Goal: Information Seeking & Learning: Check status

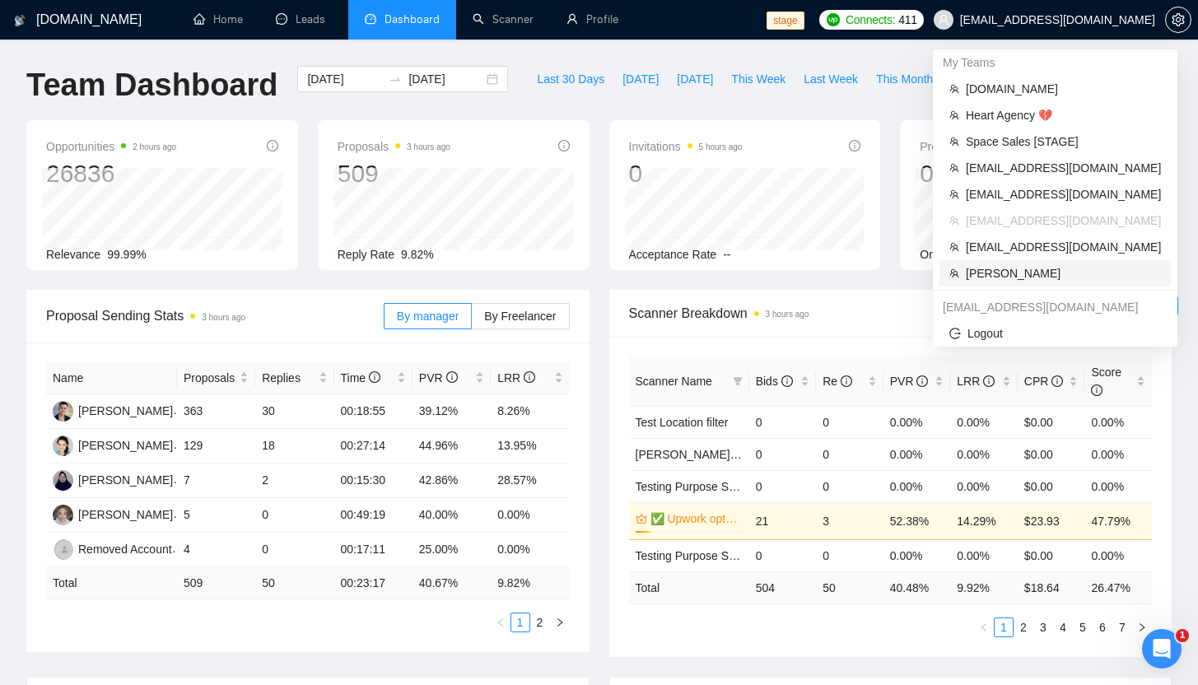
click at [1006, 275] on span "Robert O'Kruk" at bounding box center [1063, 273] width 195 height 18
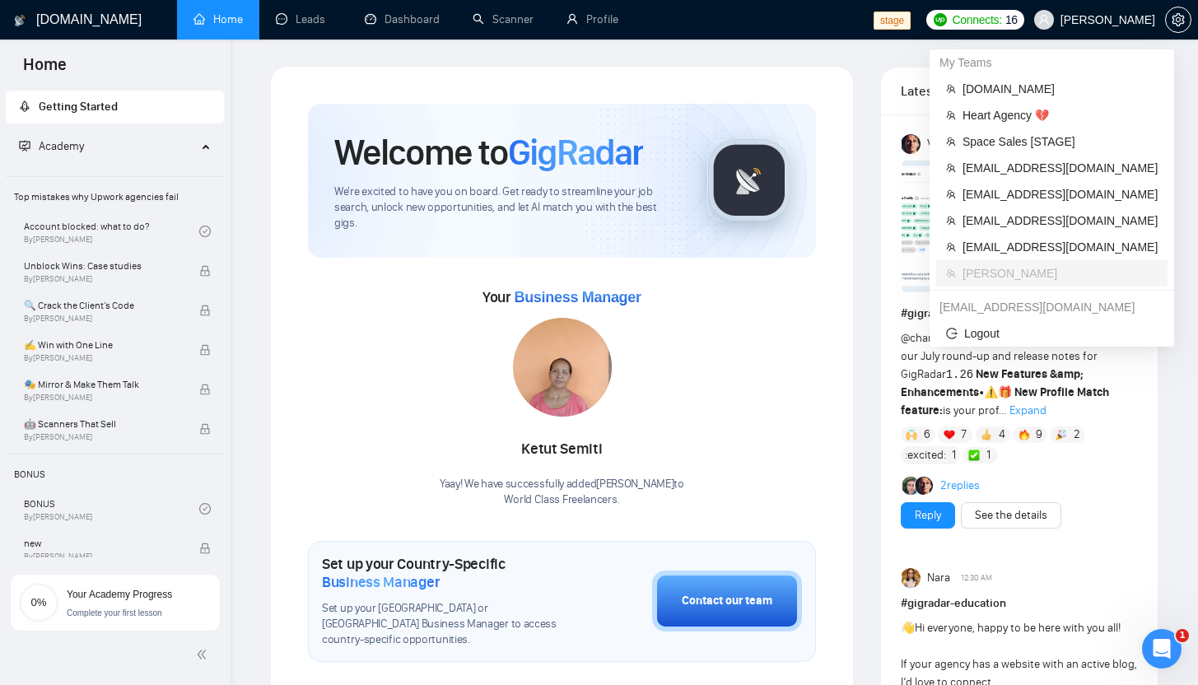
click at [1099, 27] on span "Robert O'Kruk" at bounding box center [1094, 19] width 141 height 53
click at [1090, 29] on span "Robert O'Kruk" at bounding box center [1094, 19] width 141 height 53
click at [1013, 145] on span "Space Sales [STAGE]" at bounding box center [1060, 142] width 195 height 18
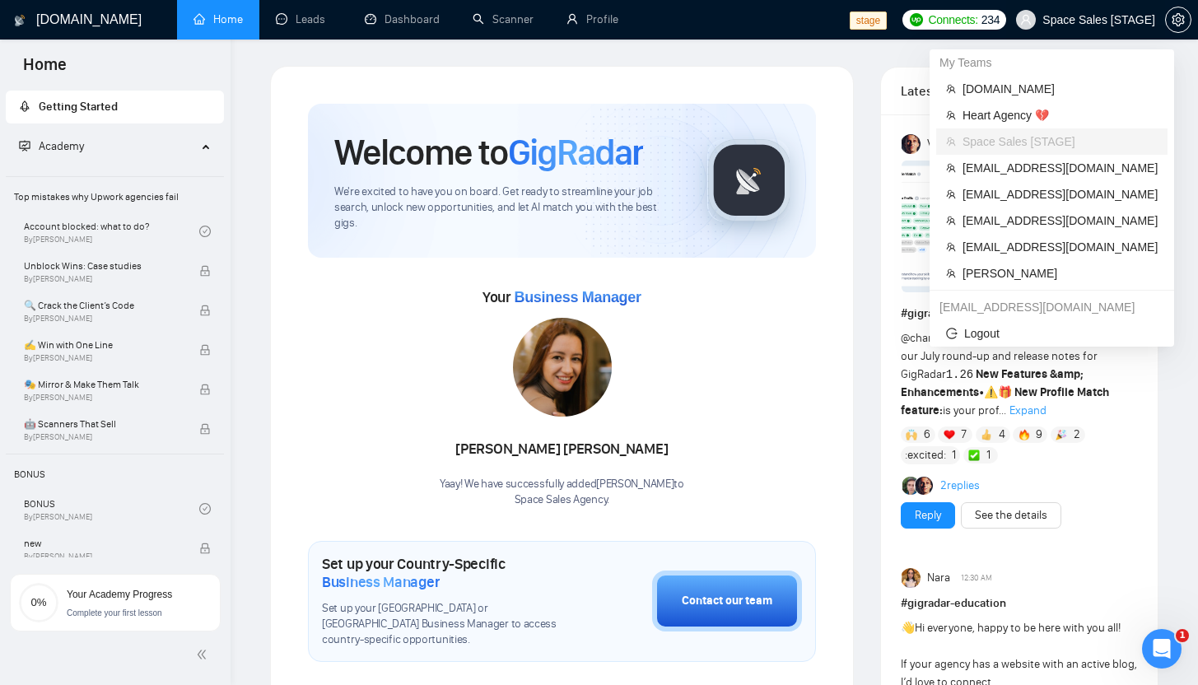
click at [1071, 20] on span "Space Sales [STAGE]" at bounding box center [1099, 20] width 113 height 0
click at [986, 168] on span "danylo.samotys@redvike.com" at bounding box center [1060, 168] width 195 height 18
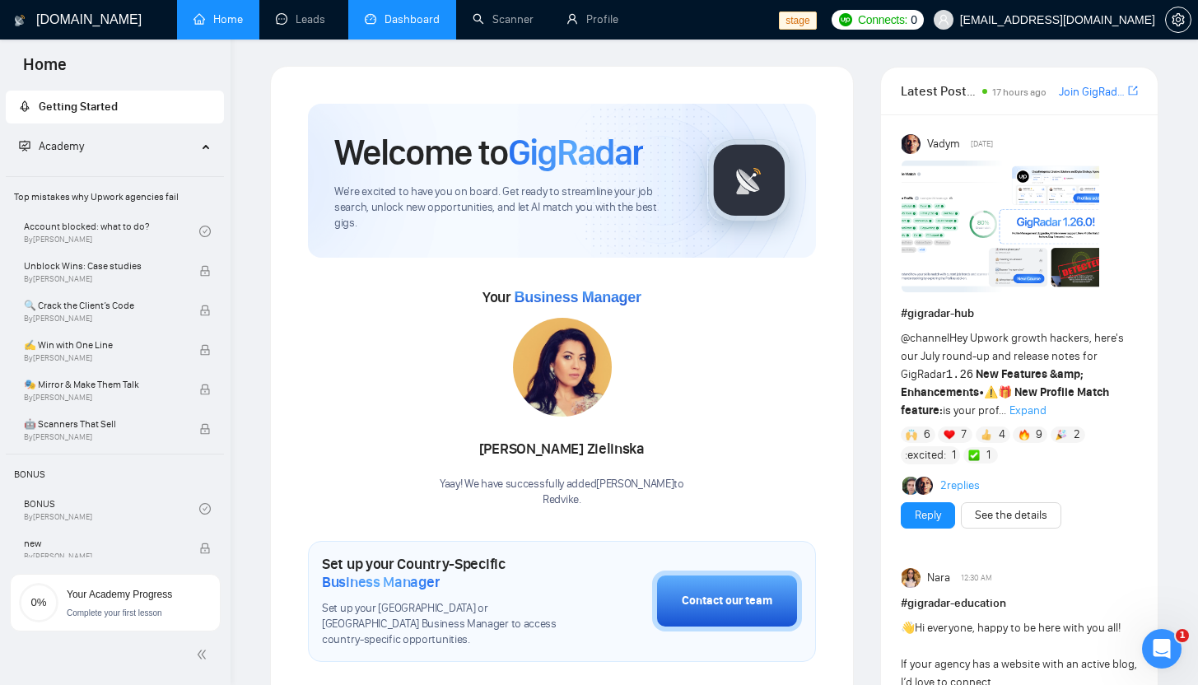
click at [398, 13] on link "Dashboard" at bounding box center [402, 19] width 75 height 14
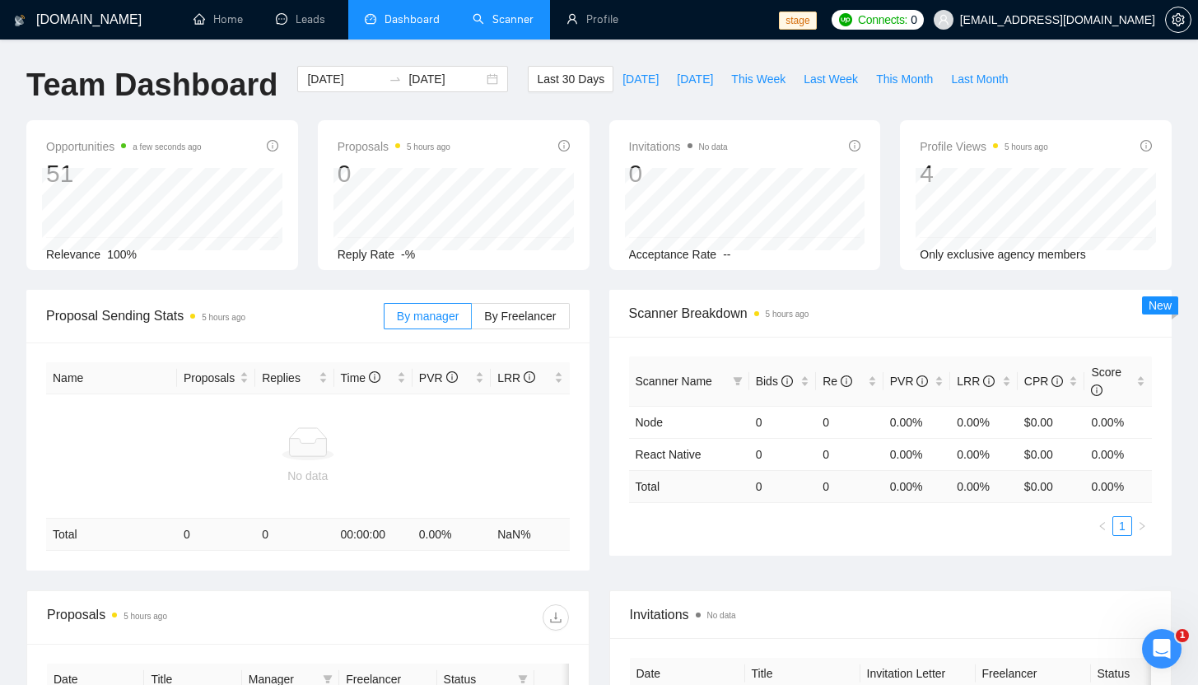
click at [519, 15] on link "Scanner" at bounding box center [503, 19] width 61 height 14
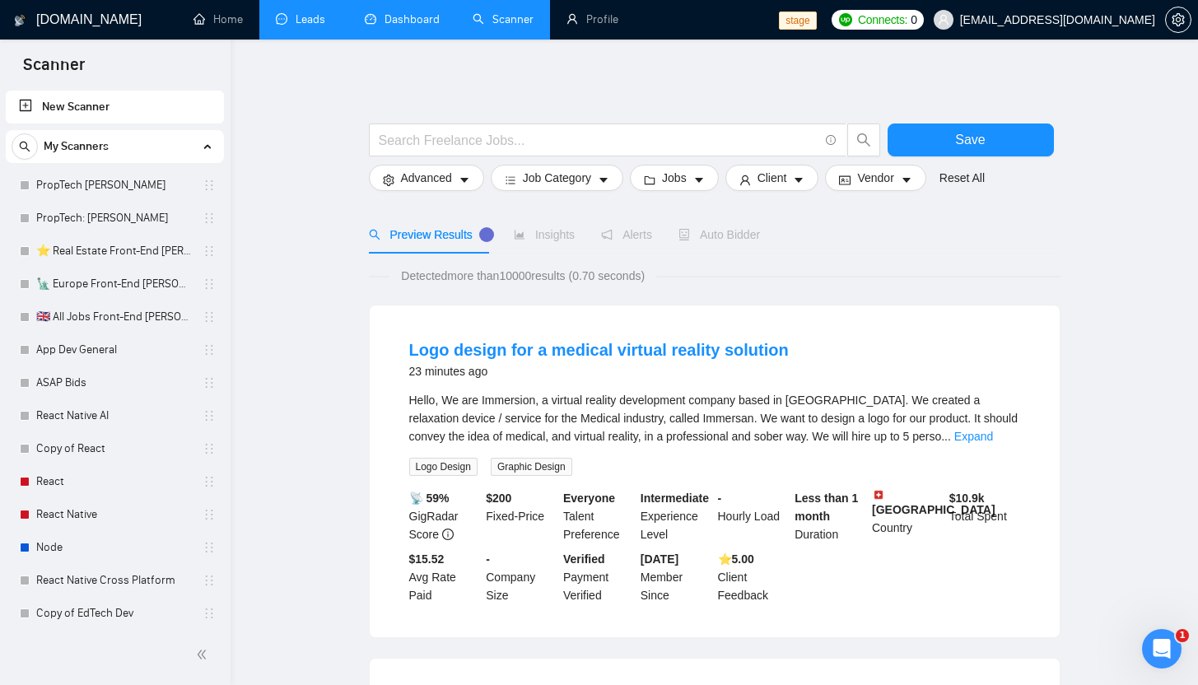
click at [279, 12] on link "Leads" at bounding box center [304, 19] width 56 height 14
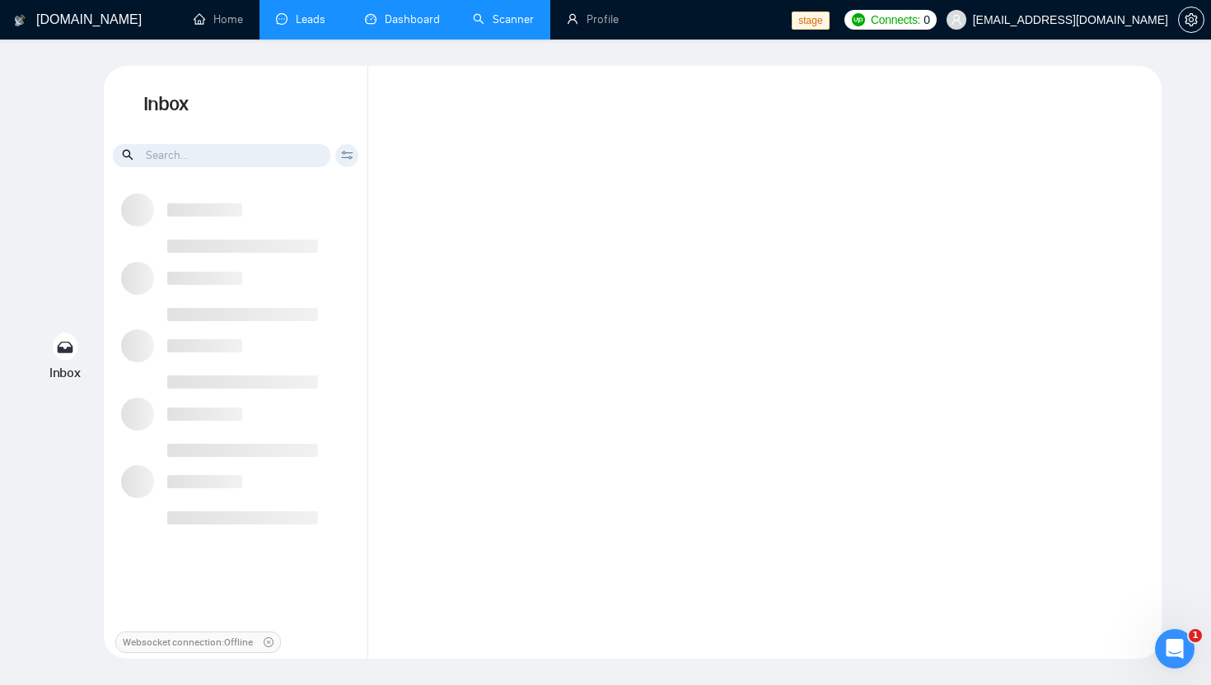
click at [394, 18] on link "Dashboard" at bounding box center [402, 19] width 75 height 14
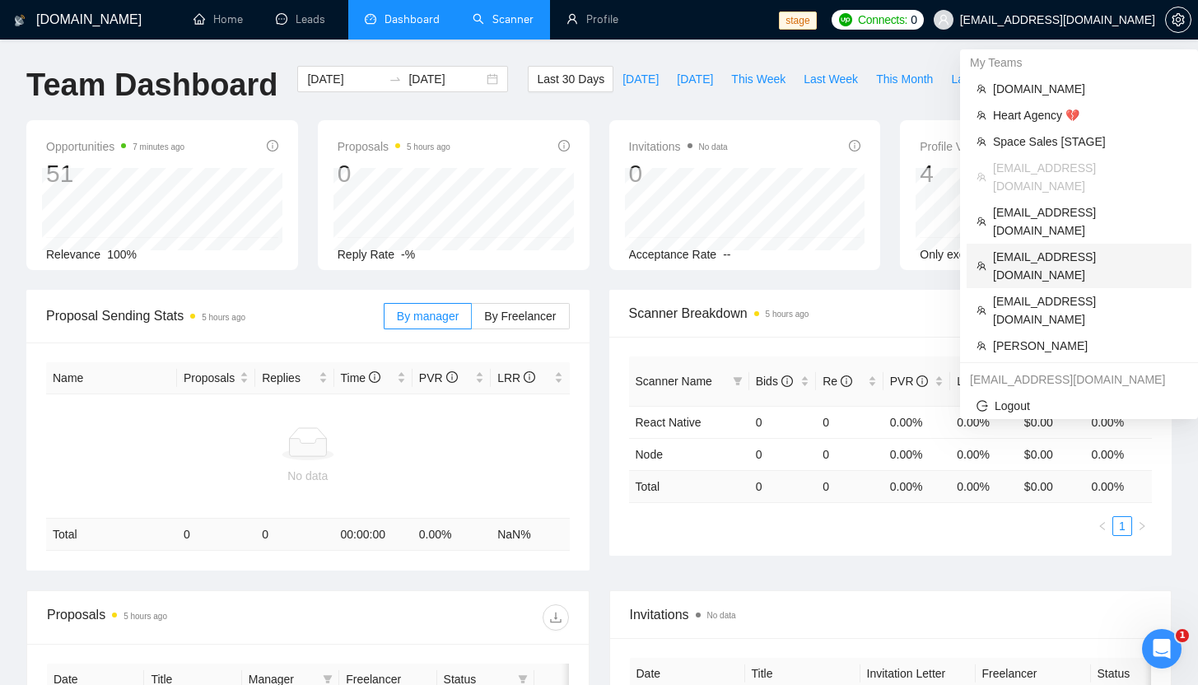
click at [1016, 248] on span "[EMAIL_ADDRESS][DOMAIN_NAME]" at bounding box center [1087, 266] width 189 height 36
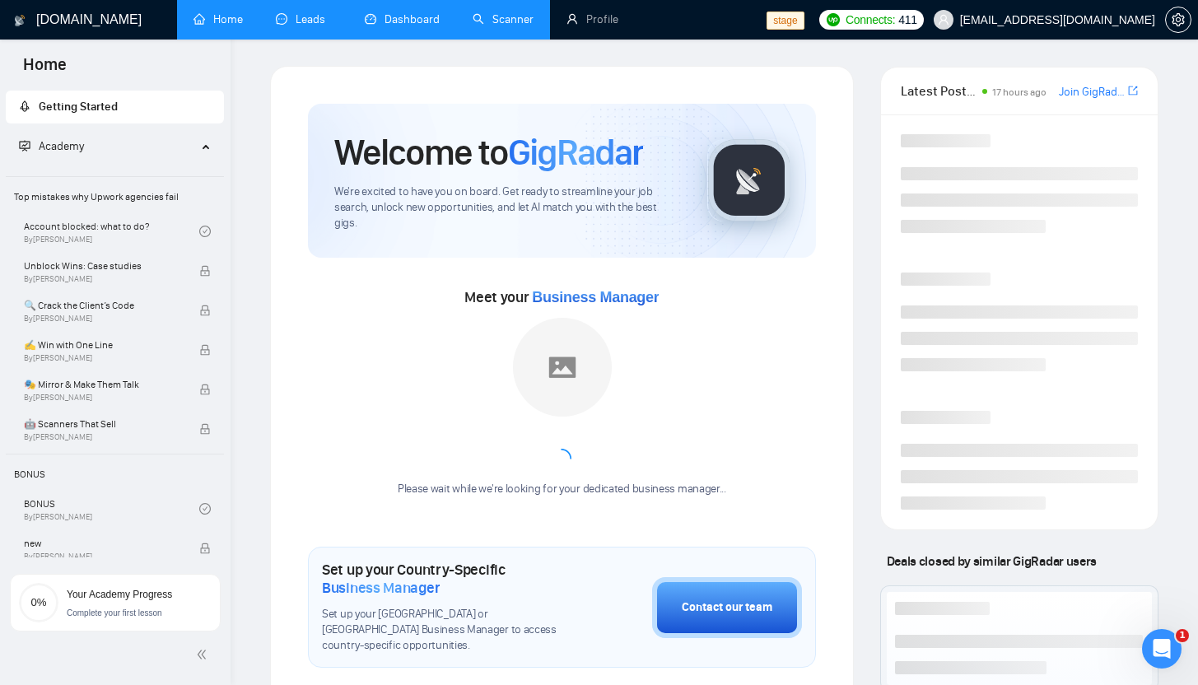
click at [296, 26] on link "Leads" at bounding box center [304, 19] width 56 height 14
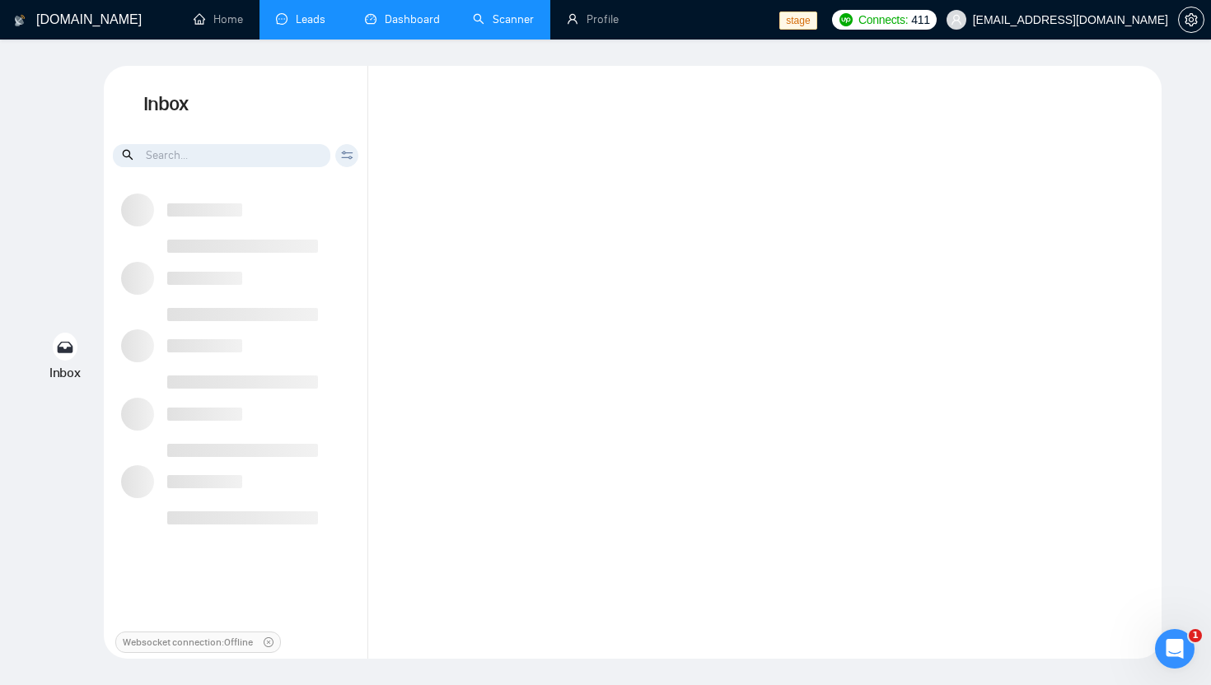
click at [392, 26] on link "Dashboard" at bounding box center [402, 19] width 75 height 14
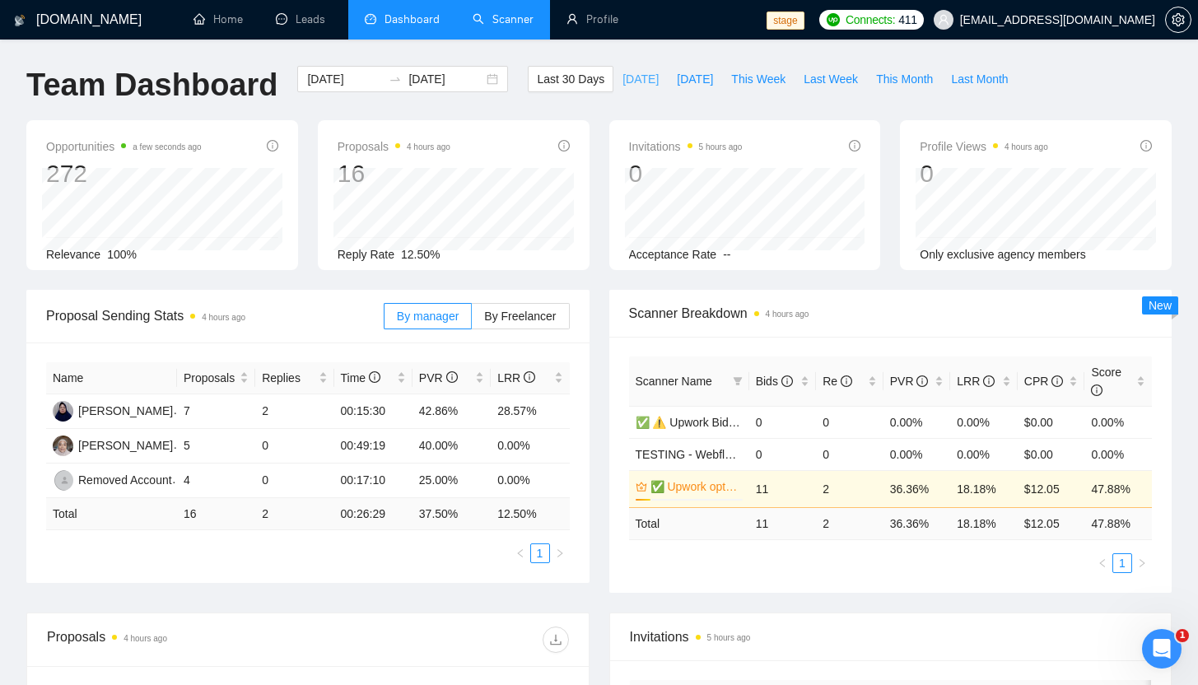
click at [631, 83] on span "[DATE]" at bounding box center [641, 79] width 36 height 18
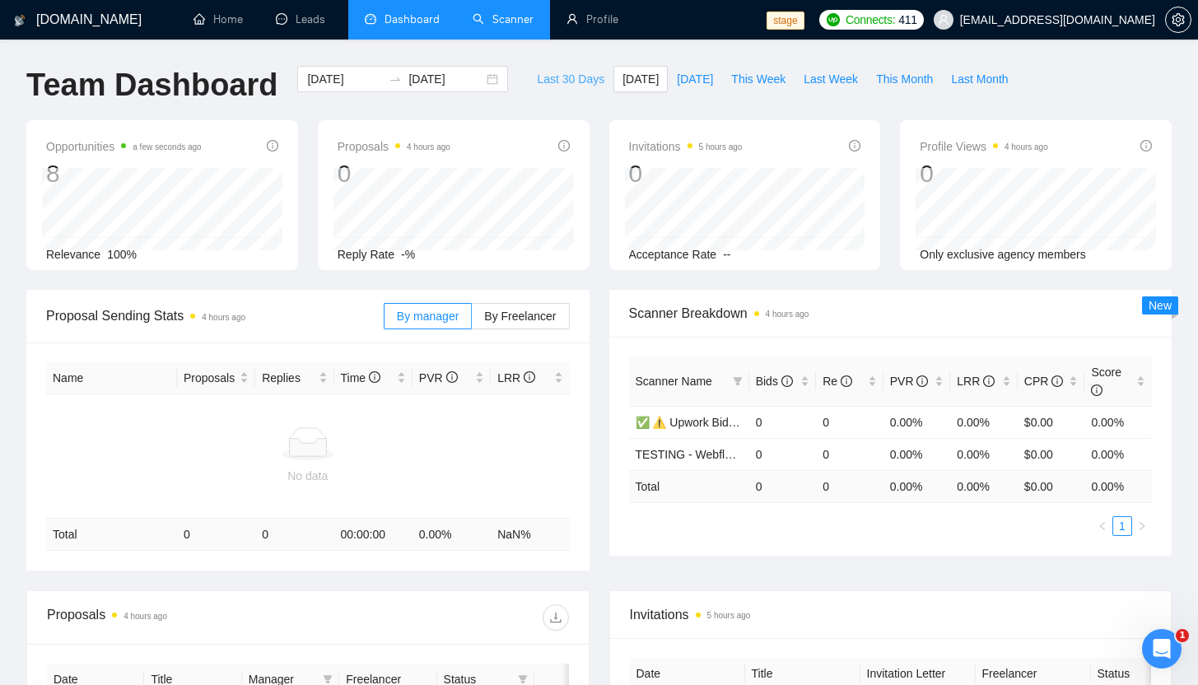
click at [562, 77] on span "Last 30 Days" at bounding box center [571, 79] width 68 height 18
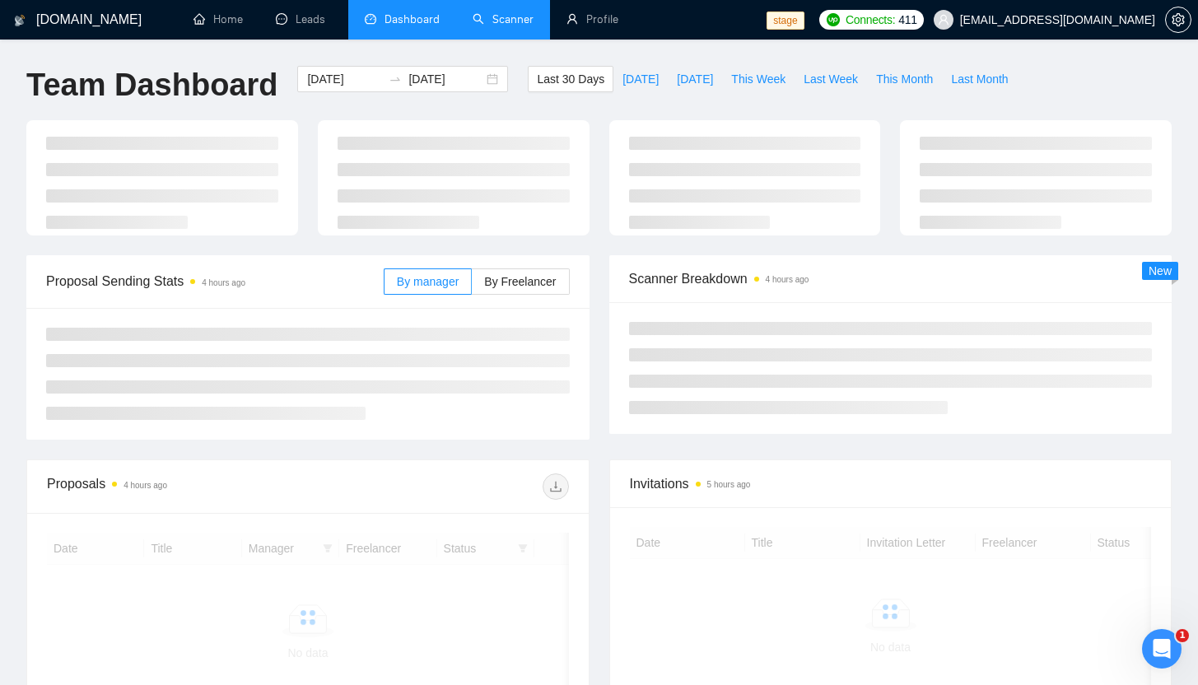
type input "[DATE]"
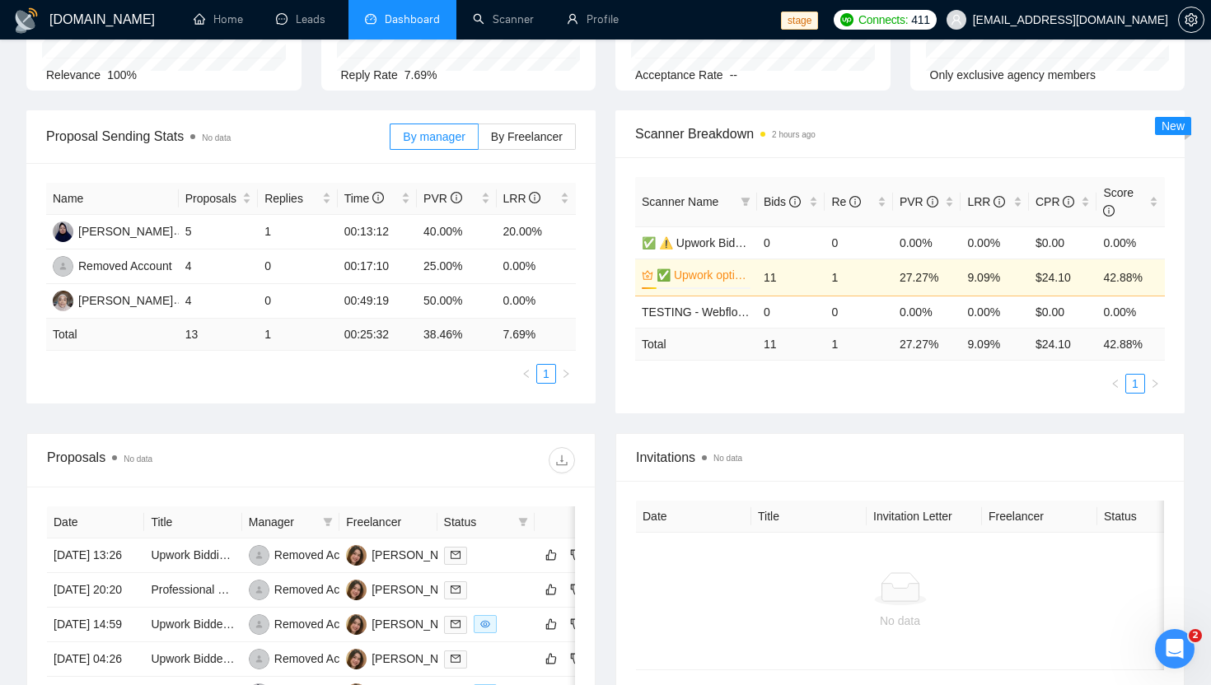
scroll to position [177, 0]
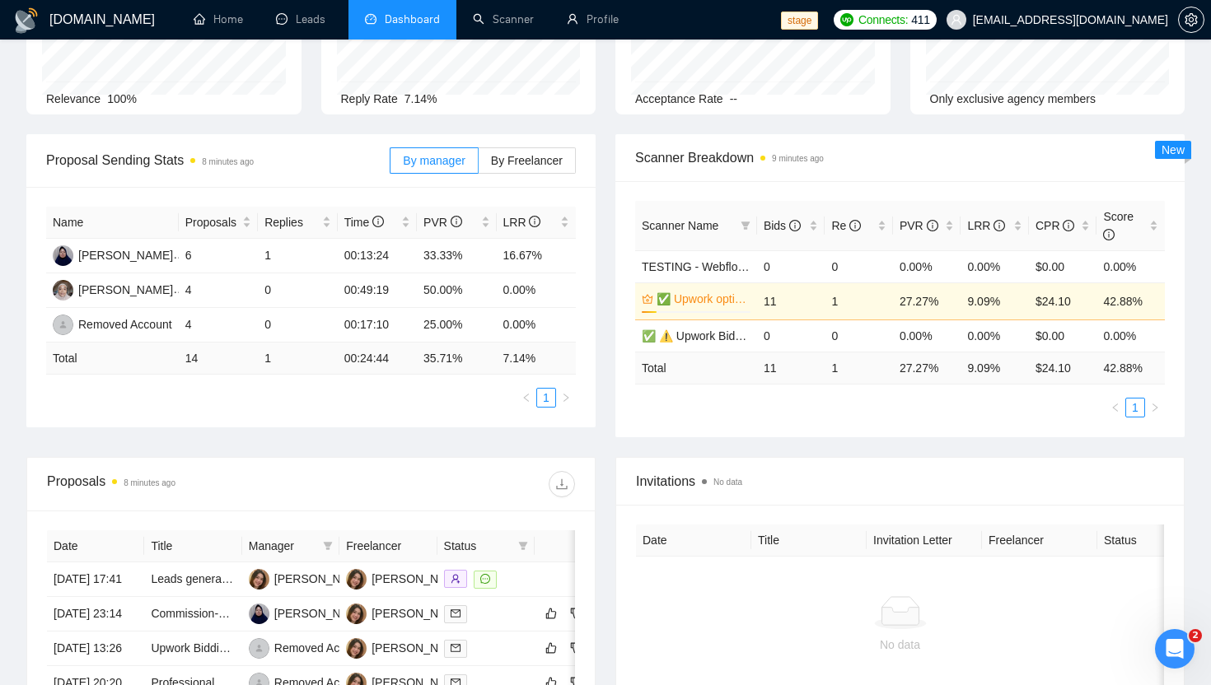
scroll to position [156, 0]
click at [540, 447] on div "Proposal Sending Stats 8 minutes ago By manager By Freelancer Name Proposals Re…" at bounding box center [605, 294] width 1178 height 323
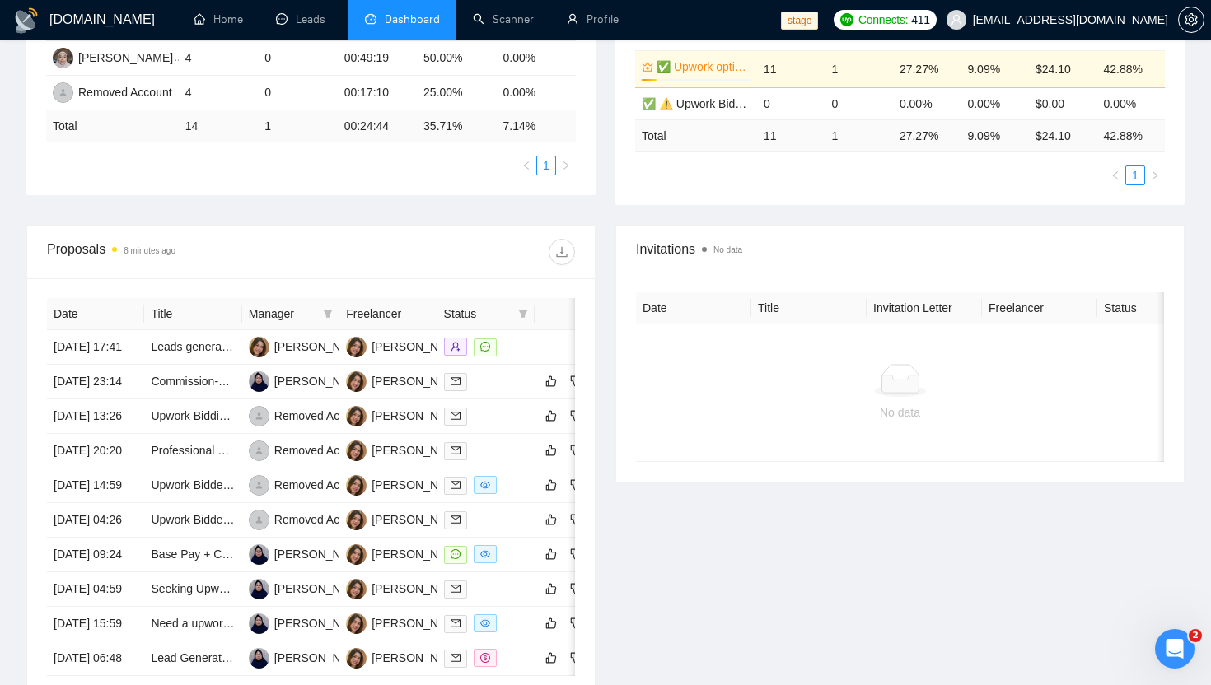
scroll to position [394, 0]
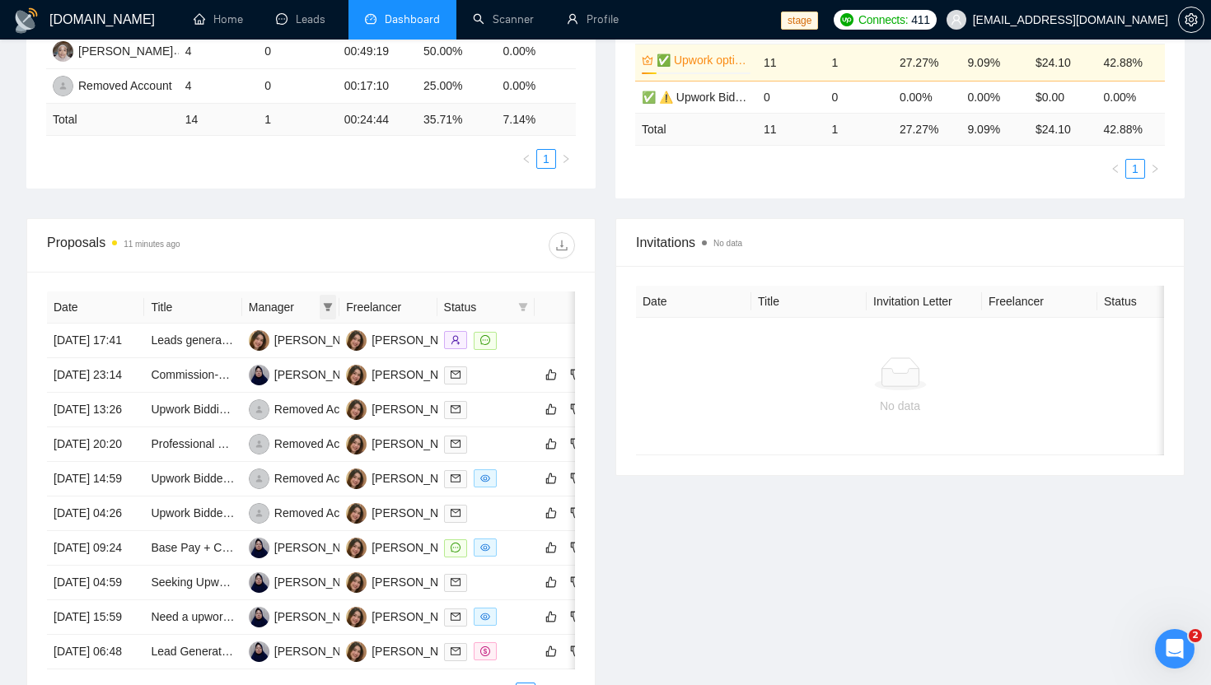
click at [325, 303] on icon "filter" at bounding box center [328, 307] width 9 height 8
click at [260, 338] on span "[PERSON_NAME]" at bounding box center [278, 338] width 95 height 13
checkbox input "true"
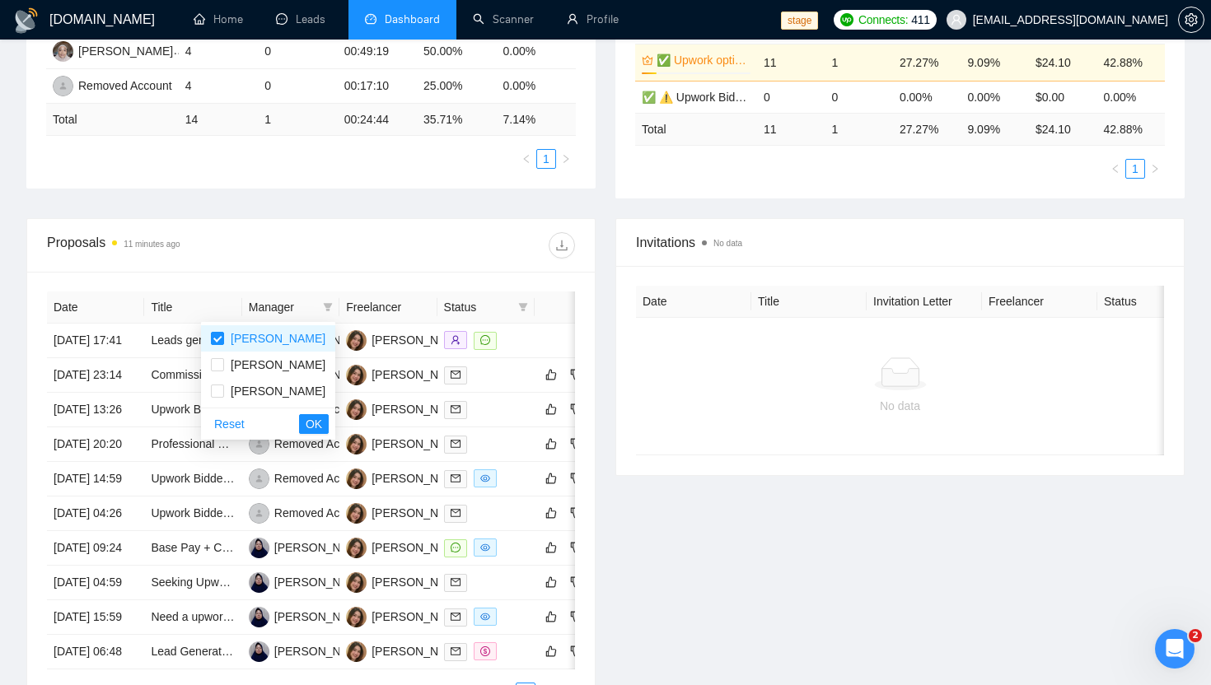
click at [400, 262] on div "Proposals 11 minutes ago" at bounding box center [311, 245] width 528 height 53
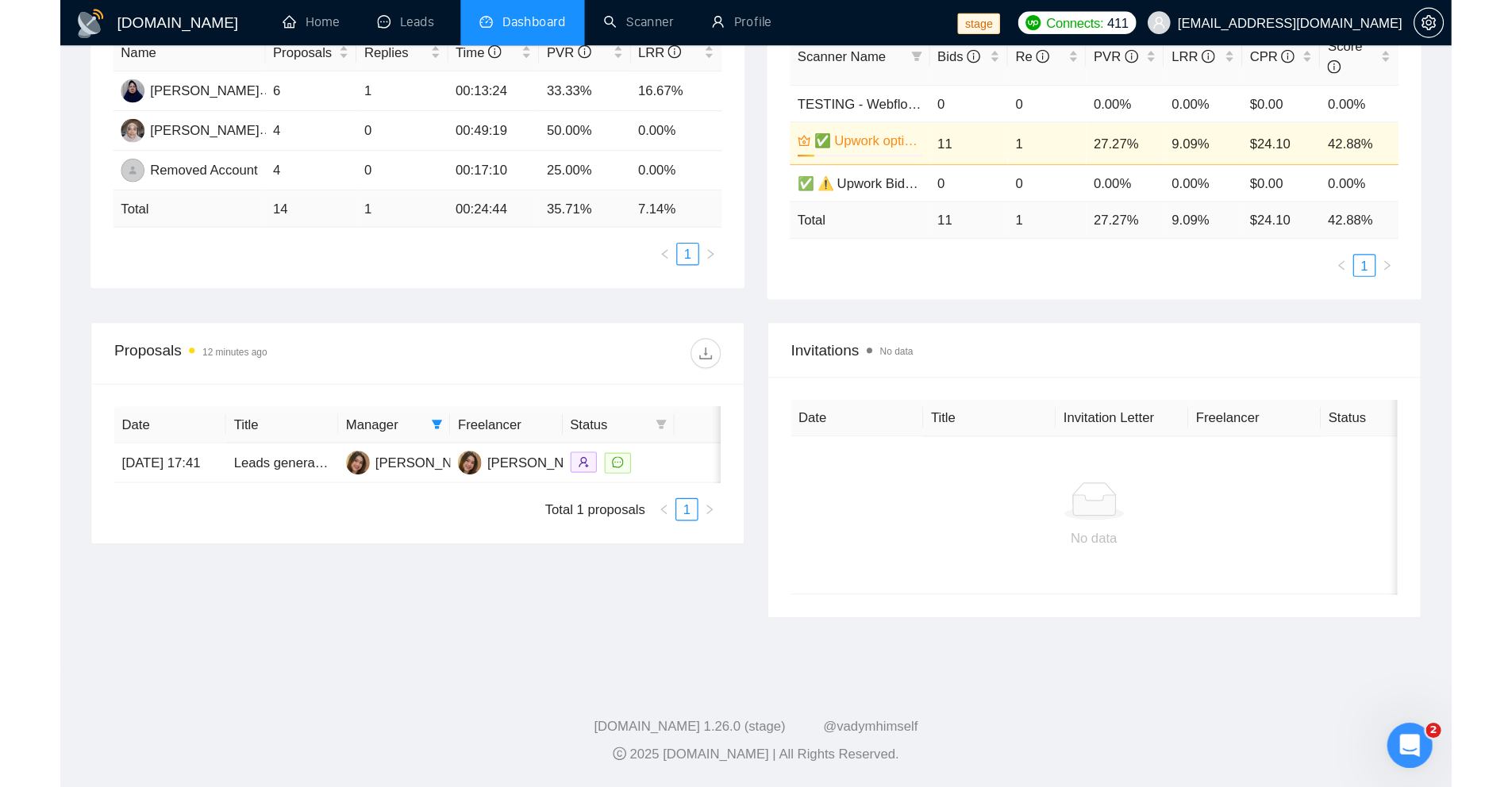
scroll to position [320, 0]
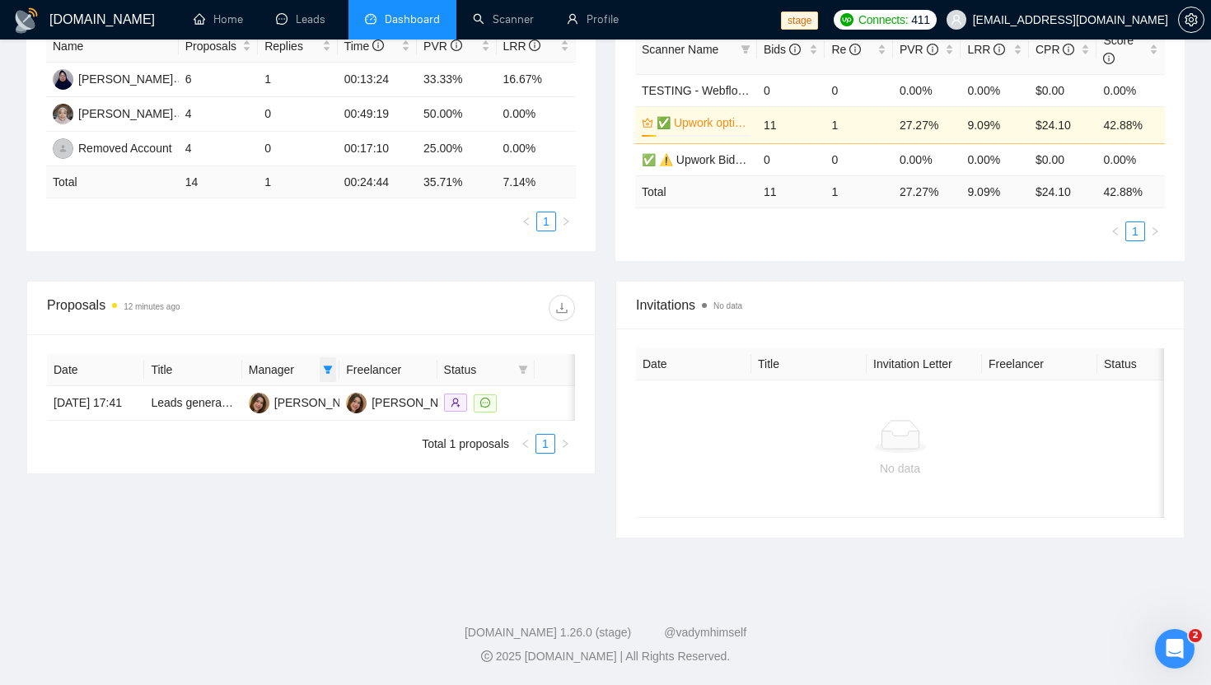
click at [326, 371] on icon "filter" at bounding box center [328, 370] width 9 height 8
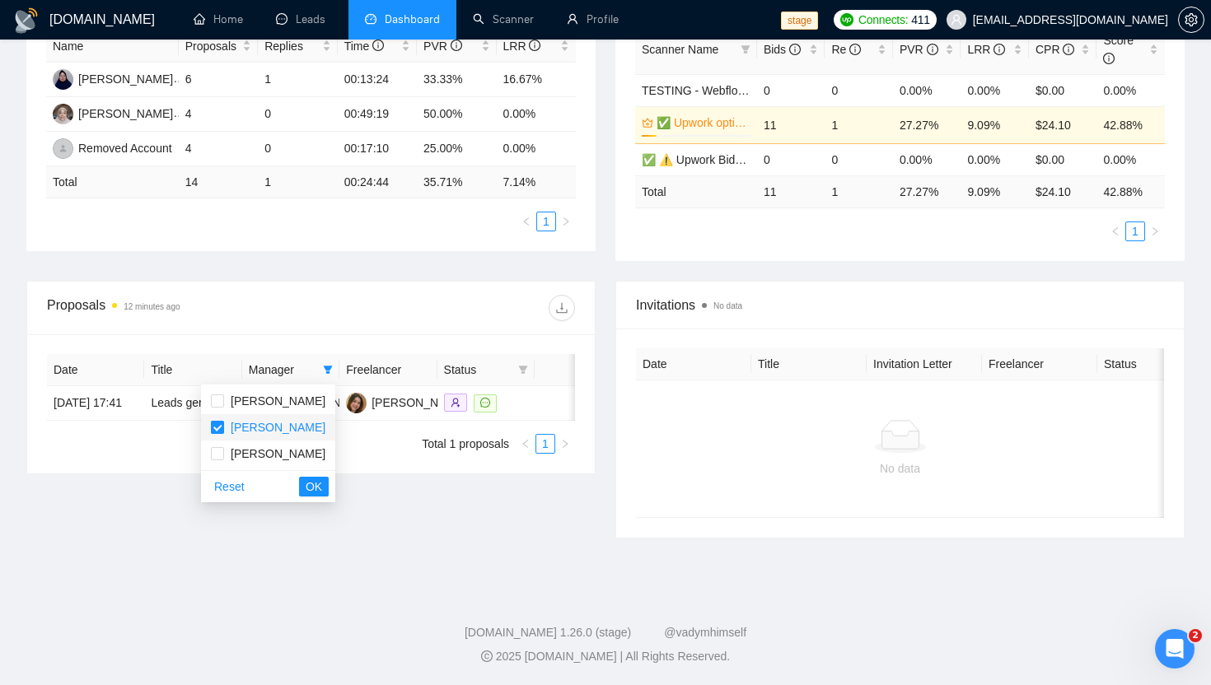
click at [219, 426] on input "checkbox" at bounding box center [217, 427] width 13 height 13
checkbox input "false"
click at [321, 489] on span "OK" at bounding box center [314, 487] width 16 height 18
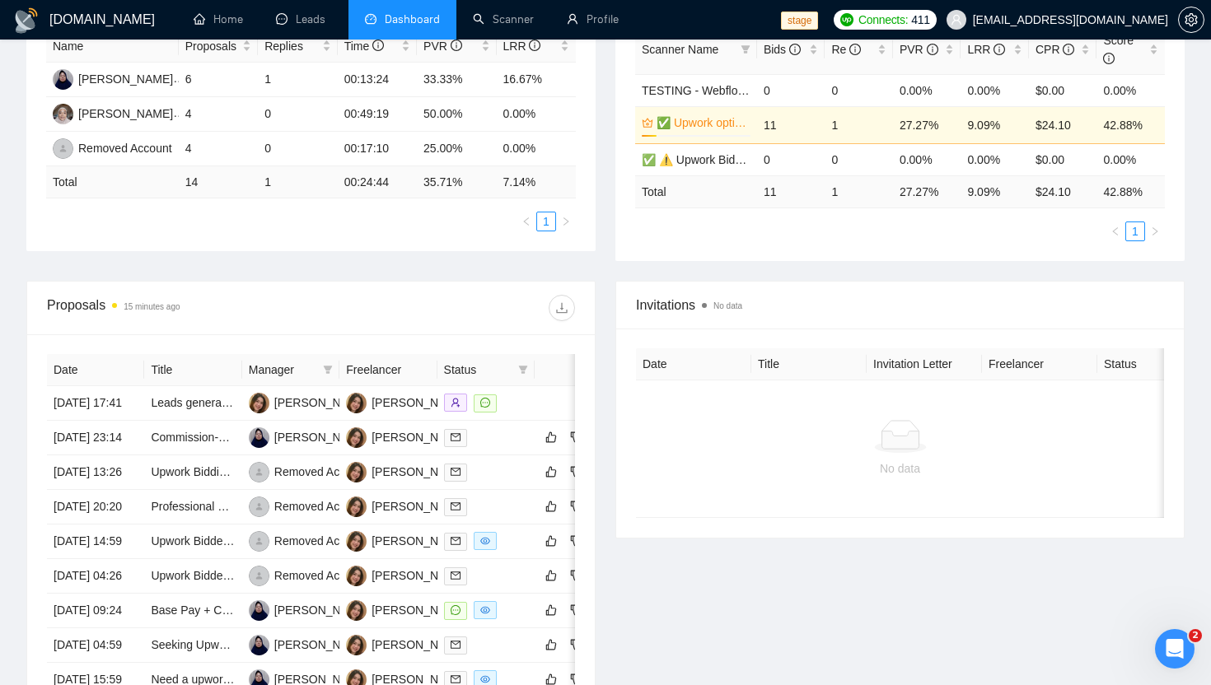
click at [603, 371] on div "Proposals 15 minutes ago Date Title Manager Freelancer Status 22 Aug, 2025 17:4…" at bounding box center [310, 533] width 589 height 505
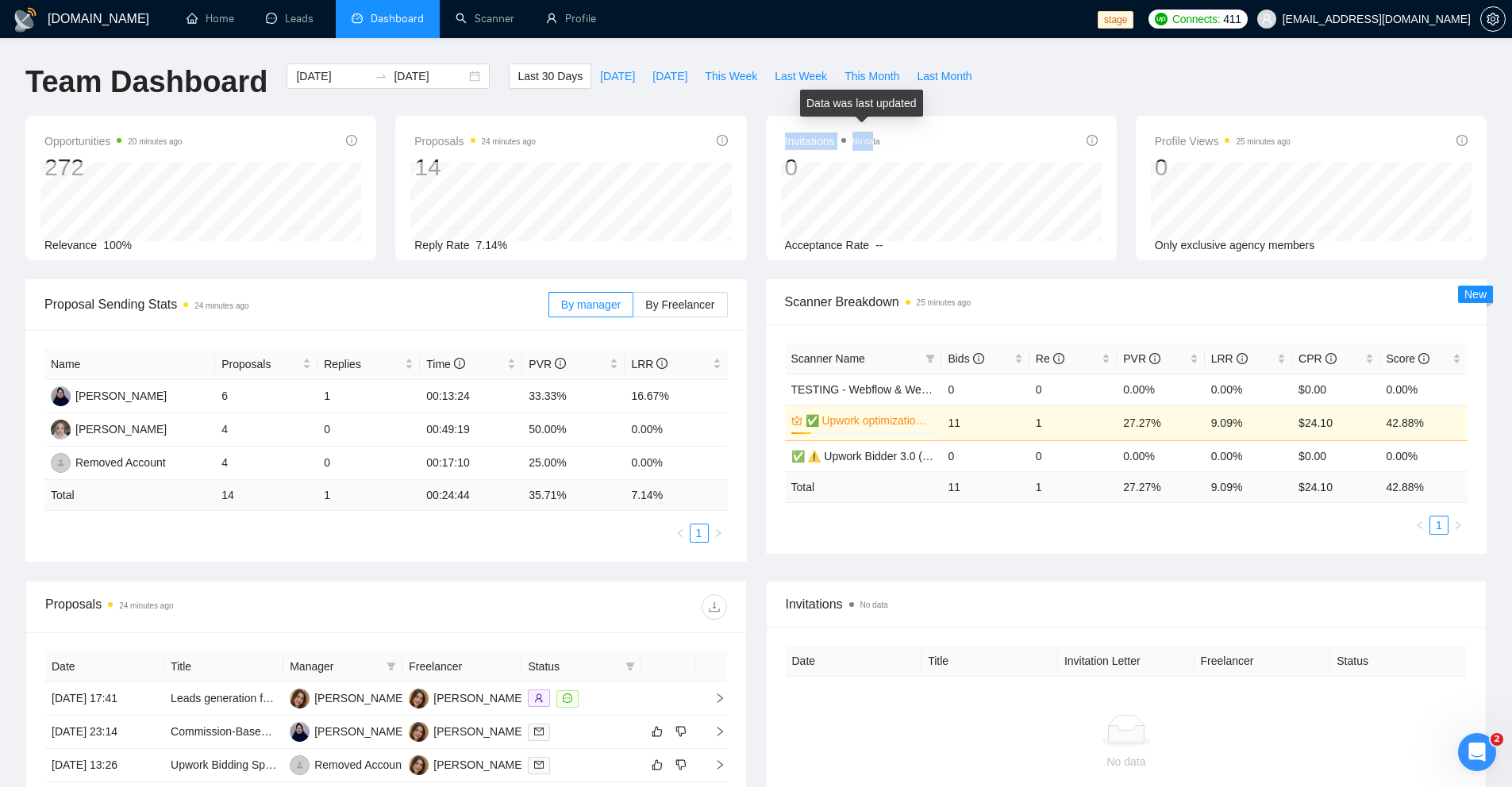
drag, startPoint x: 912, startPoint y: 137, endPoint x: 877, endPoint y: 137, distance: 35.0
click at [877, 137] on div "Invitations No data 0" at bounding box center [941, 157] width 312 height 51
click at [766, 316] on div "Scanner Breakdown 25 minutes ago" at bounding box center [1127, 302] width 722 height 46
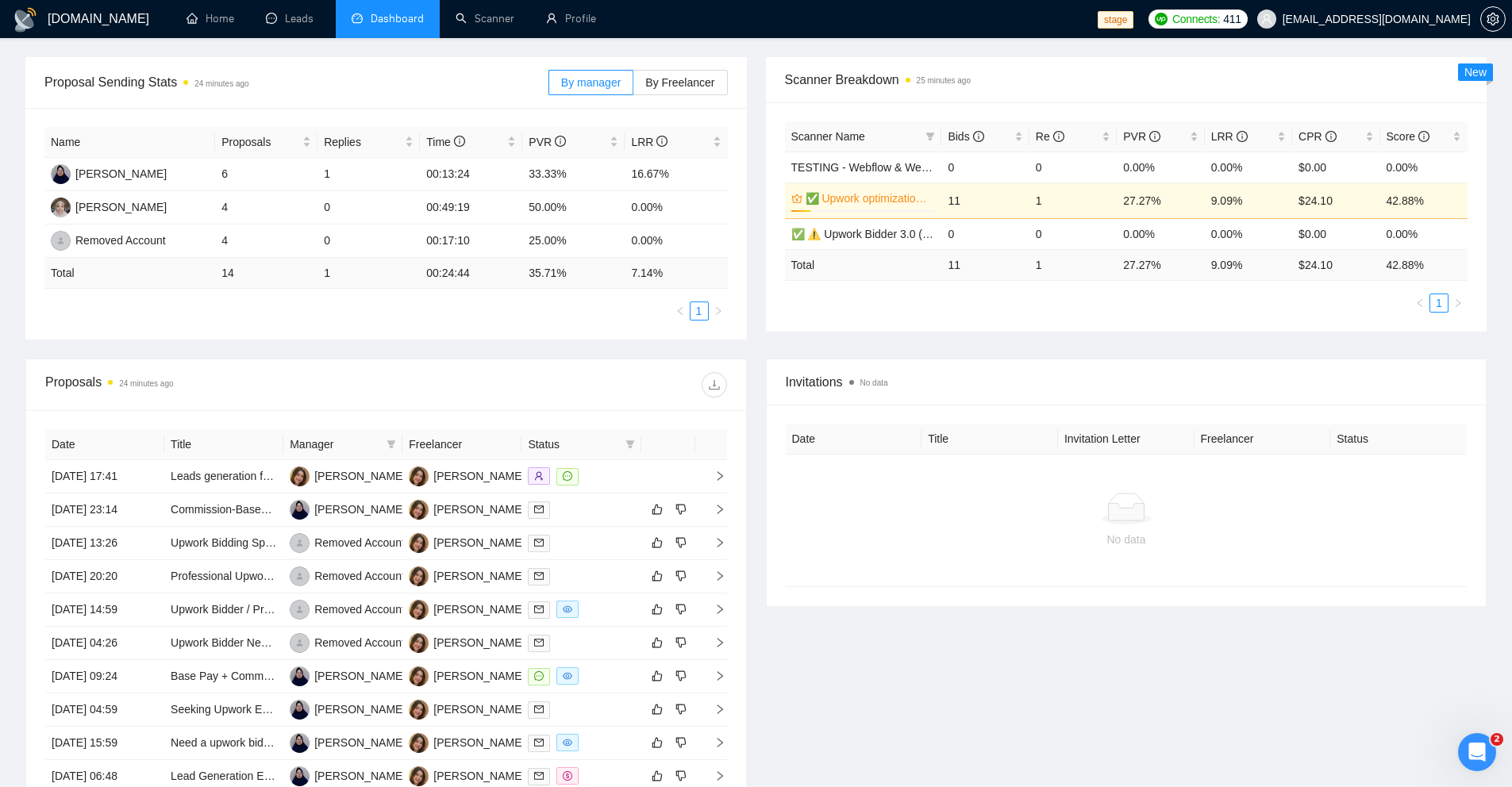
scroll to position [244, 0]
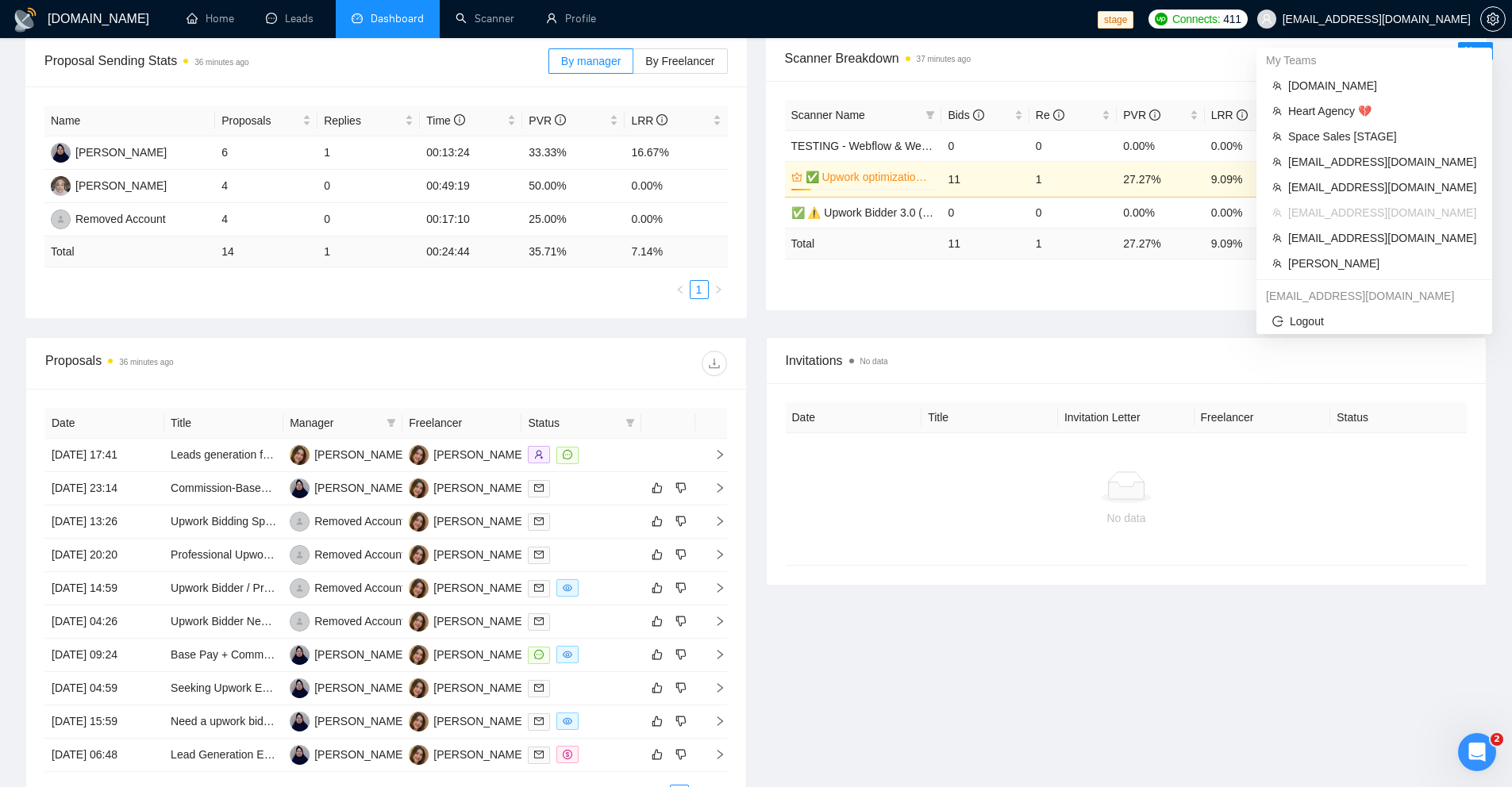
click at [1166, 19] on span "[EMAIL_ADDRESS][DOMAIN_NAME]" at bounding box center [1376, 19] width 188 height 0
click at [1166, 191] on span "sardor@gigradar.io" at bounding box center [1382, 187] width 188 height 17
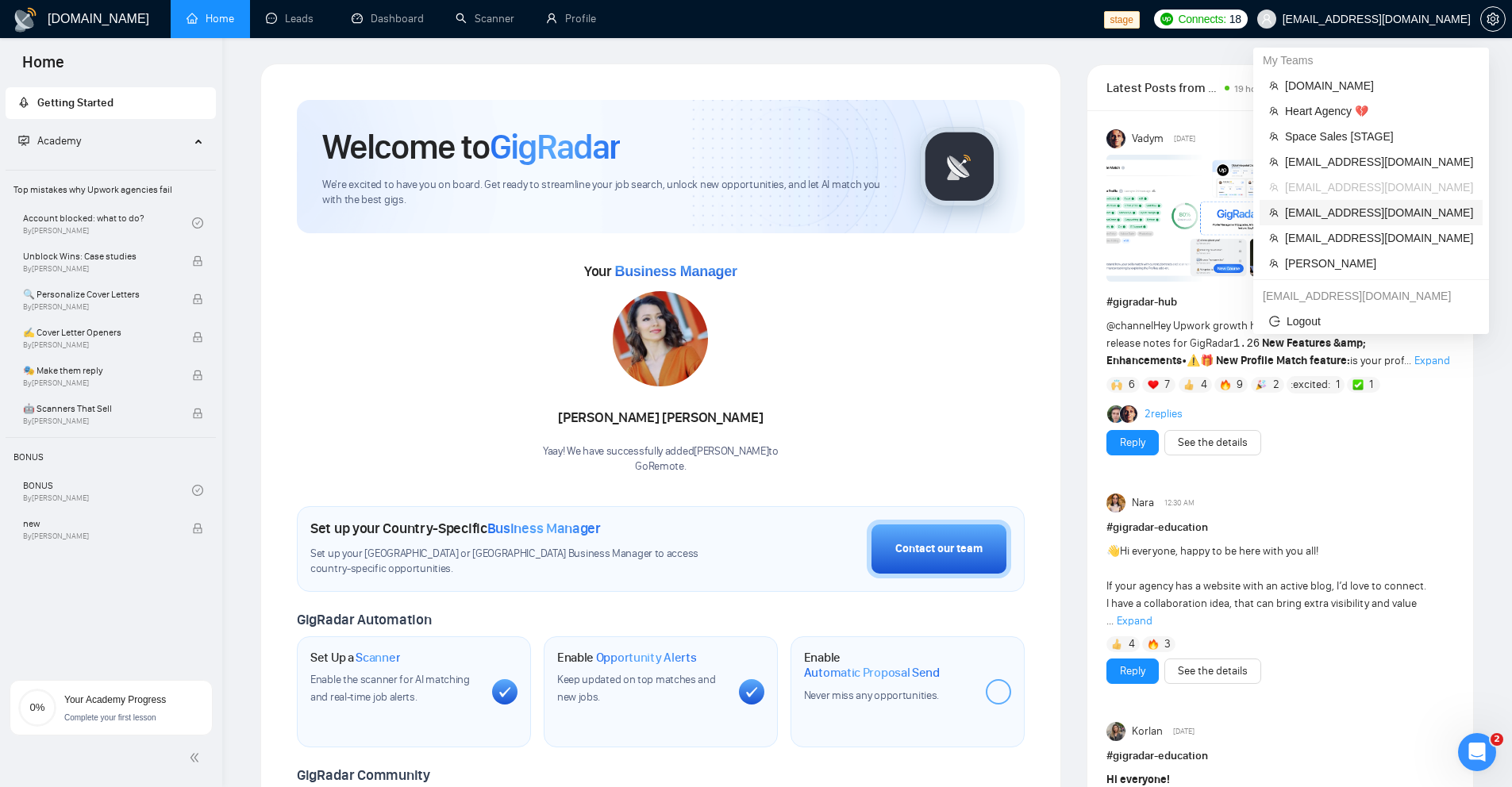
click at [1166, 217] on span "[EMAIL_ADDRESS][DOMAIN_NAME]" at bounding box center [1378, 213] width 188 height 17
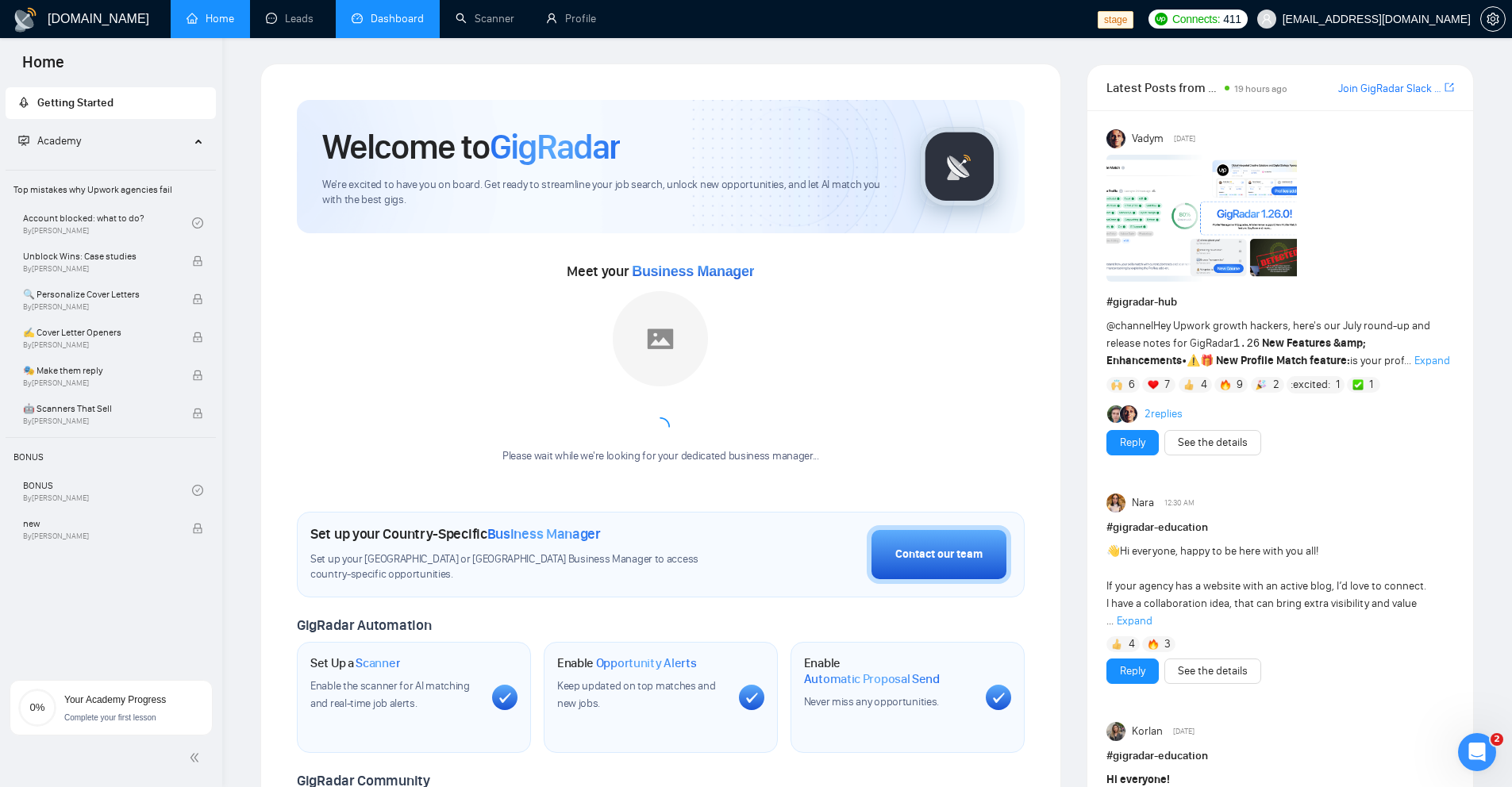
click at [368, 25] on link "Dashboard" at bounding box center [387, 18] width 72 height 13
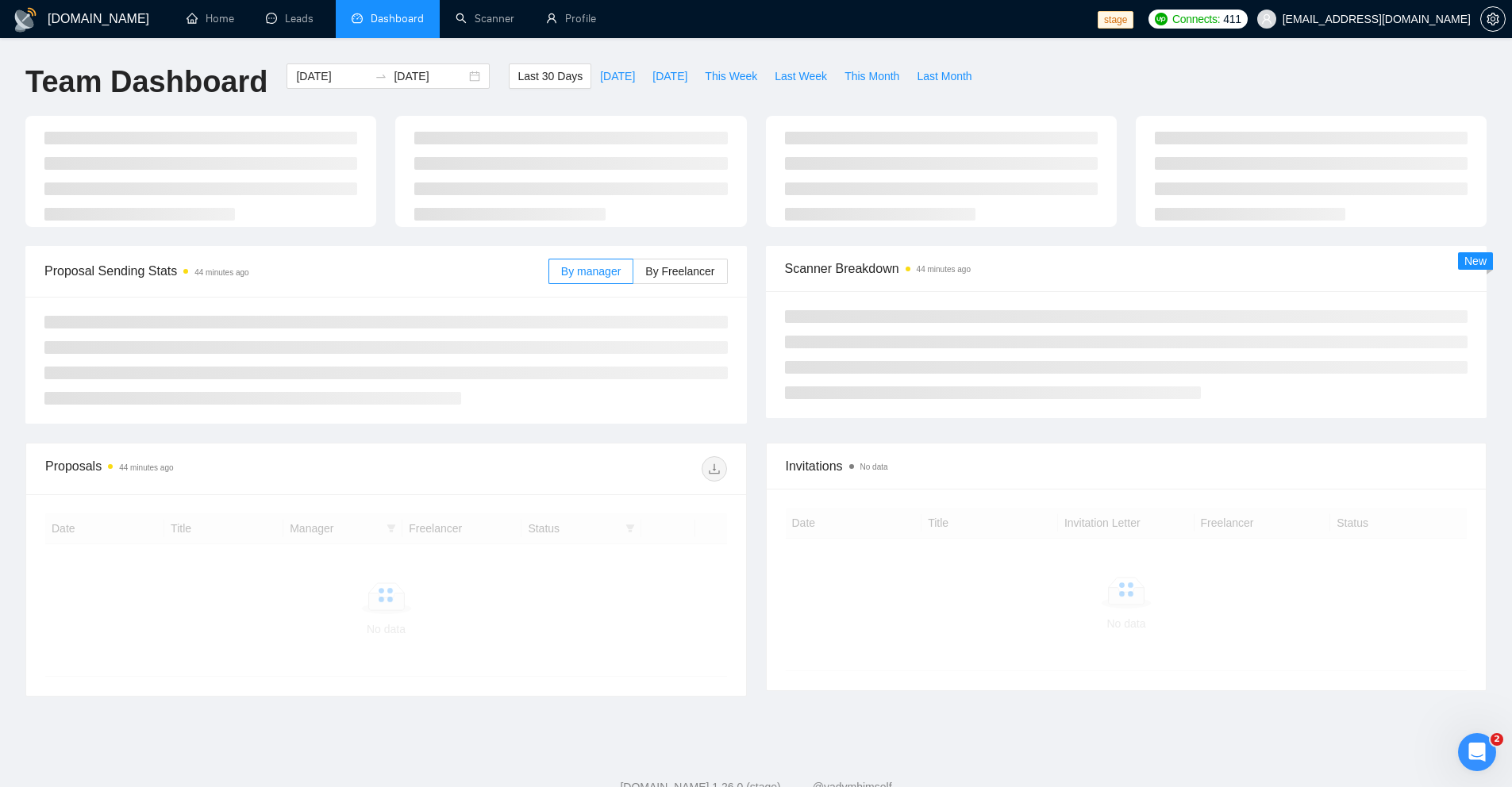
scroll to position [51, 0]
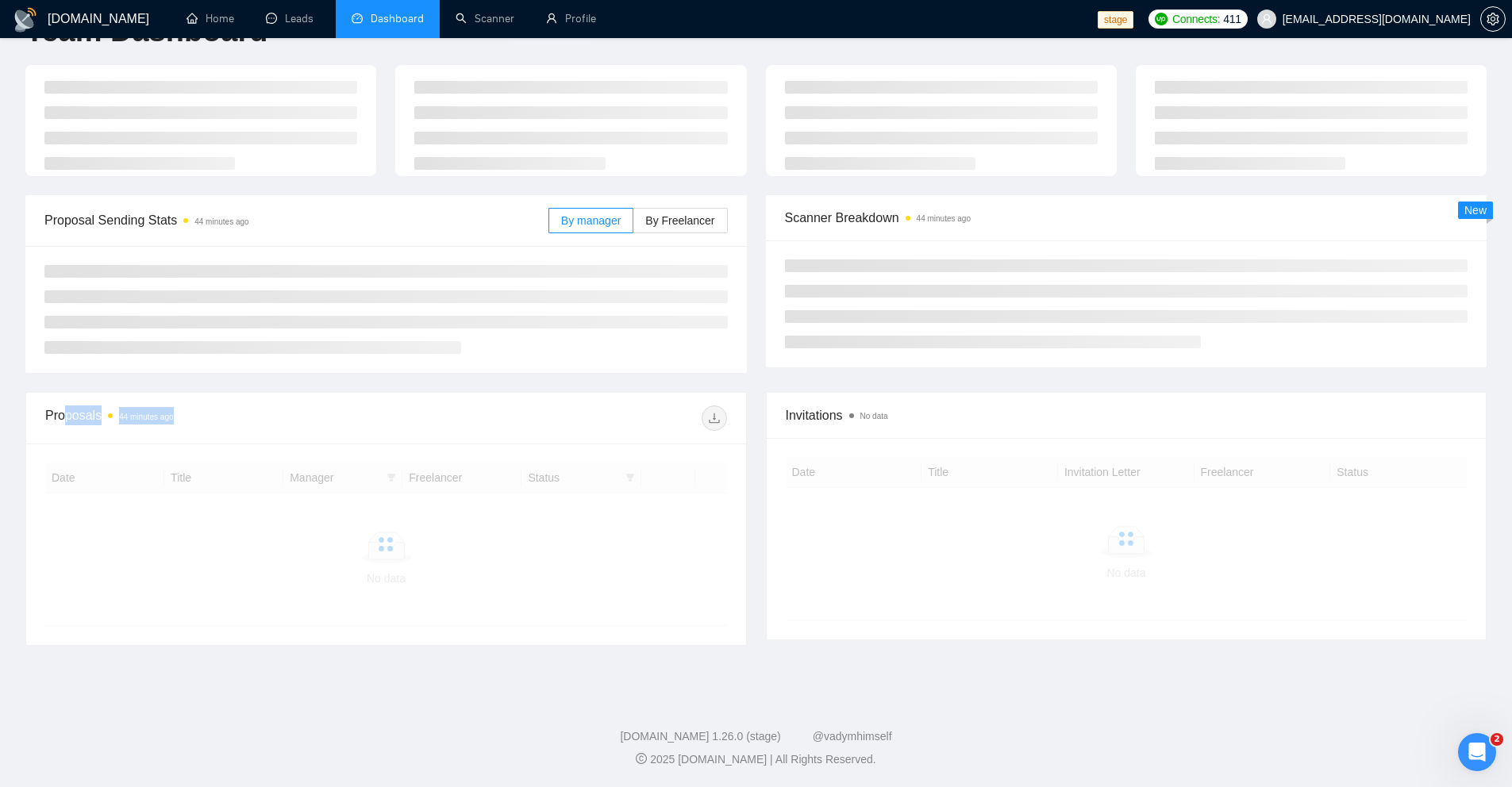
drag, startPoint x: 218, startPoint y: 422, endPoint x: 69, endPoint y: 408, distance: 149.7
click at [69, 408] on div "Proposals 44 minutes ago" at bounding box center [215, 418] width 340 height 25
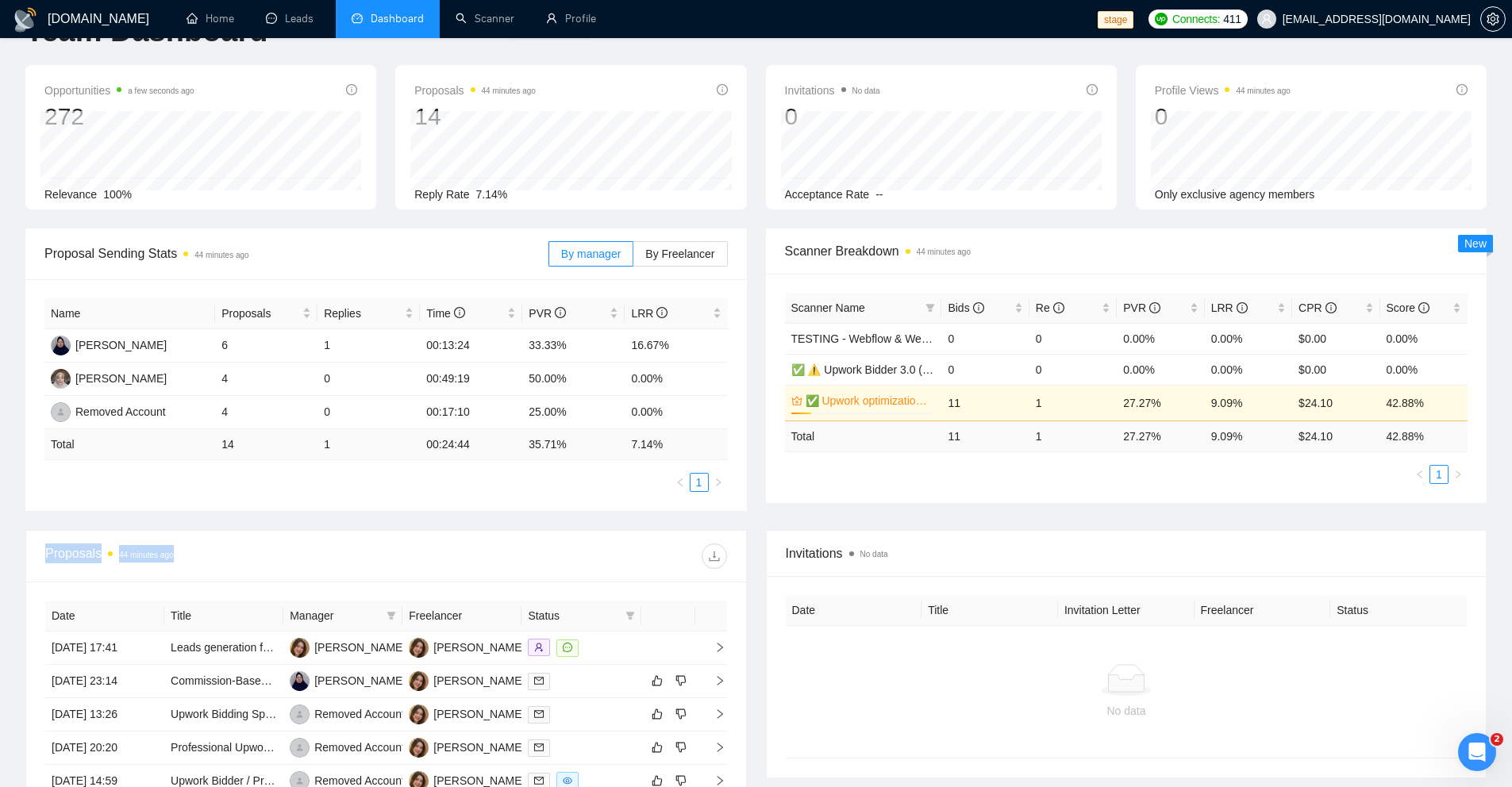
drag, startPoint x: 244, startPoint y: 555, endPoint x: 30, endPoint y: 555, distance: 214.0
click at [30, 555] on div "Proposals 44 minutes ago" at bounding box center [385, 557] width 720 height 52
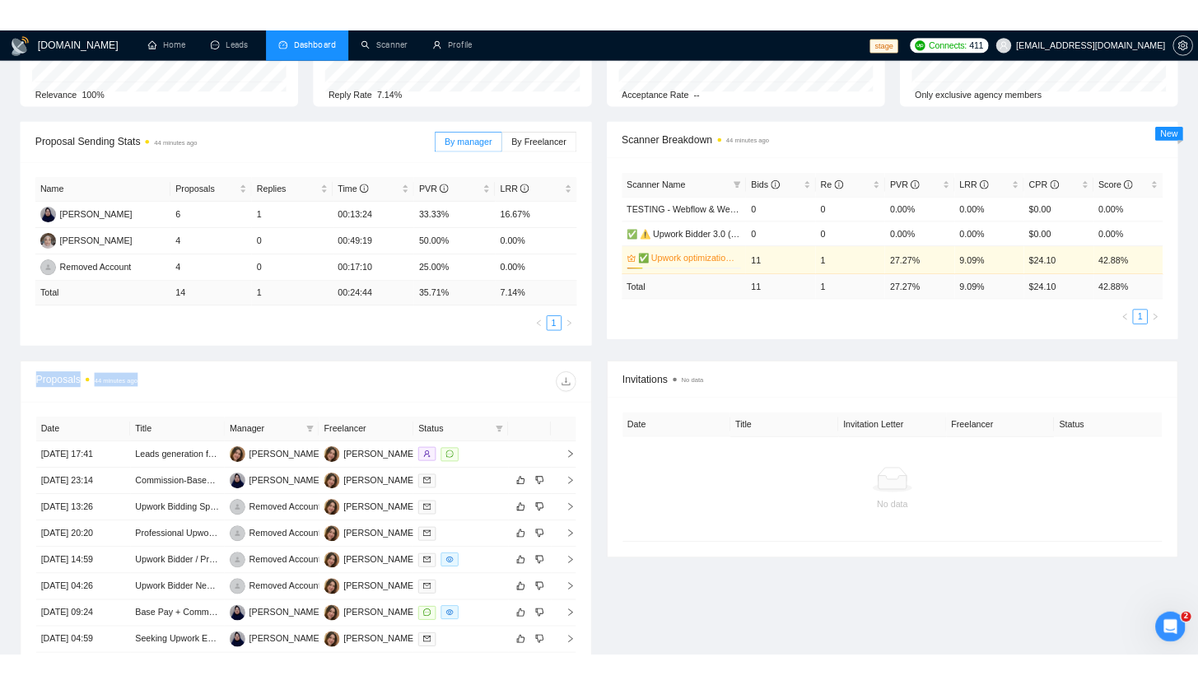
scroll to position [224, 0]
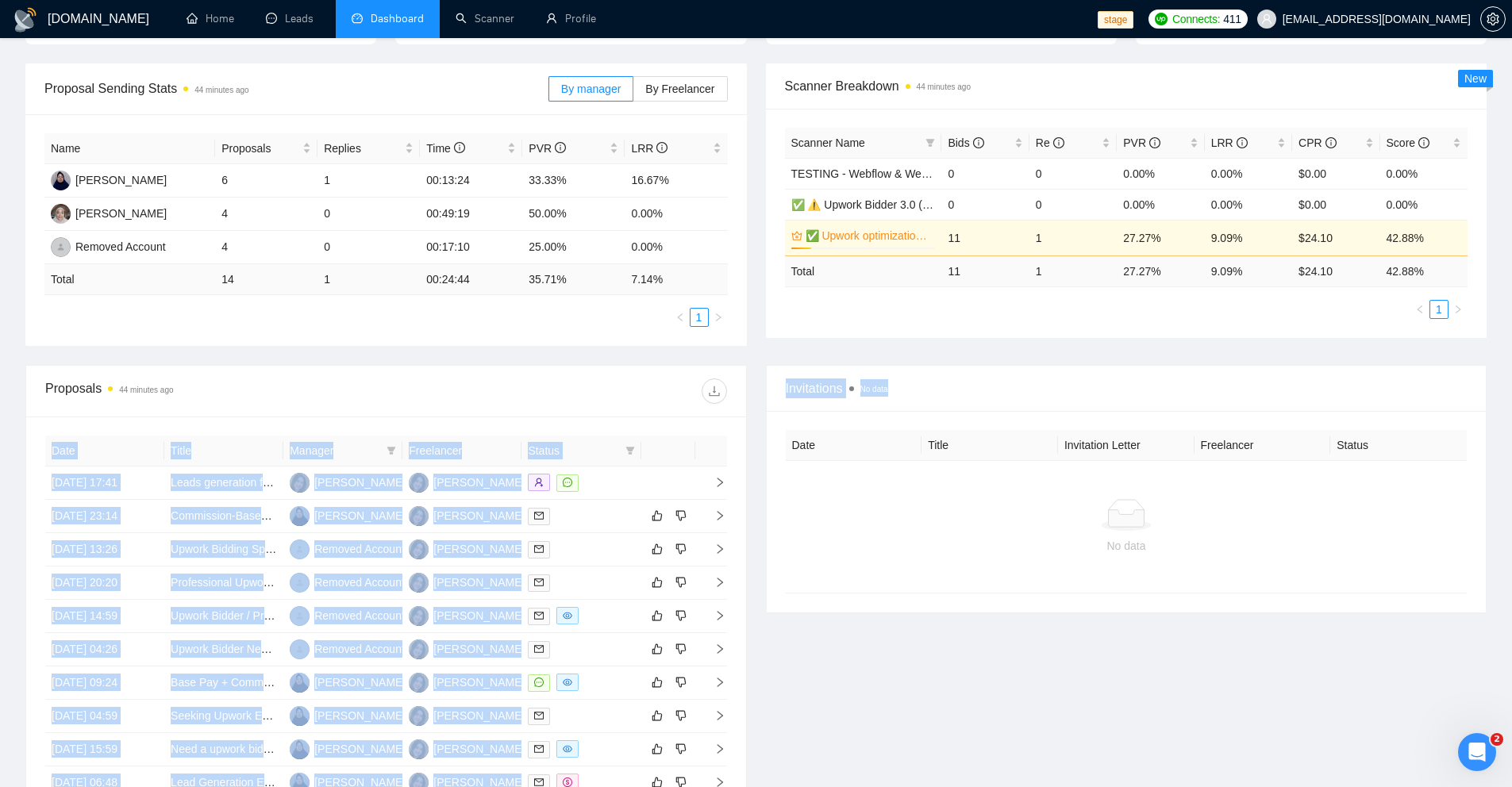
drag, startPoint x: 975, startPoint y: 401, endPoint x: 740, endPoint y: 387, distance: 235.4
click at [740, 387] on div "Proposals 44 minutes ago Date Title Manager Freelancer Status 22 Aug, 2025 17:4…" at bounding box center [756, 617] width 1480 height 506
click at [935, 387] on span "Invitations No data" at bounding box center [1126, 388] width 681 height 20
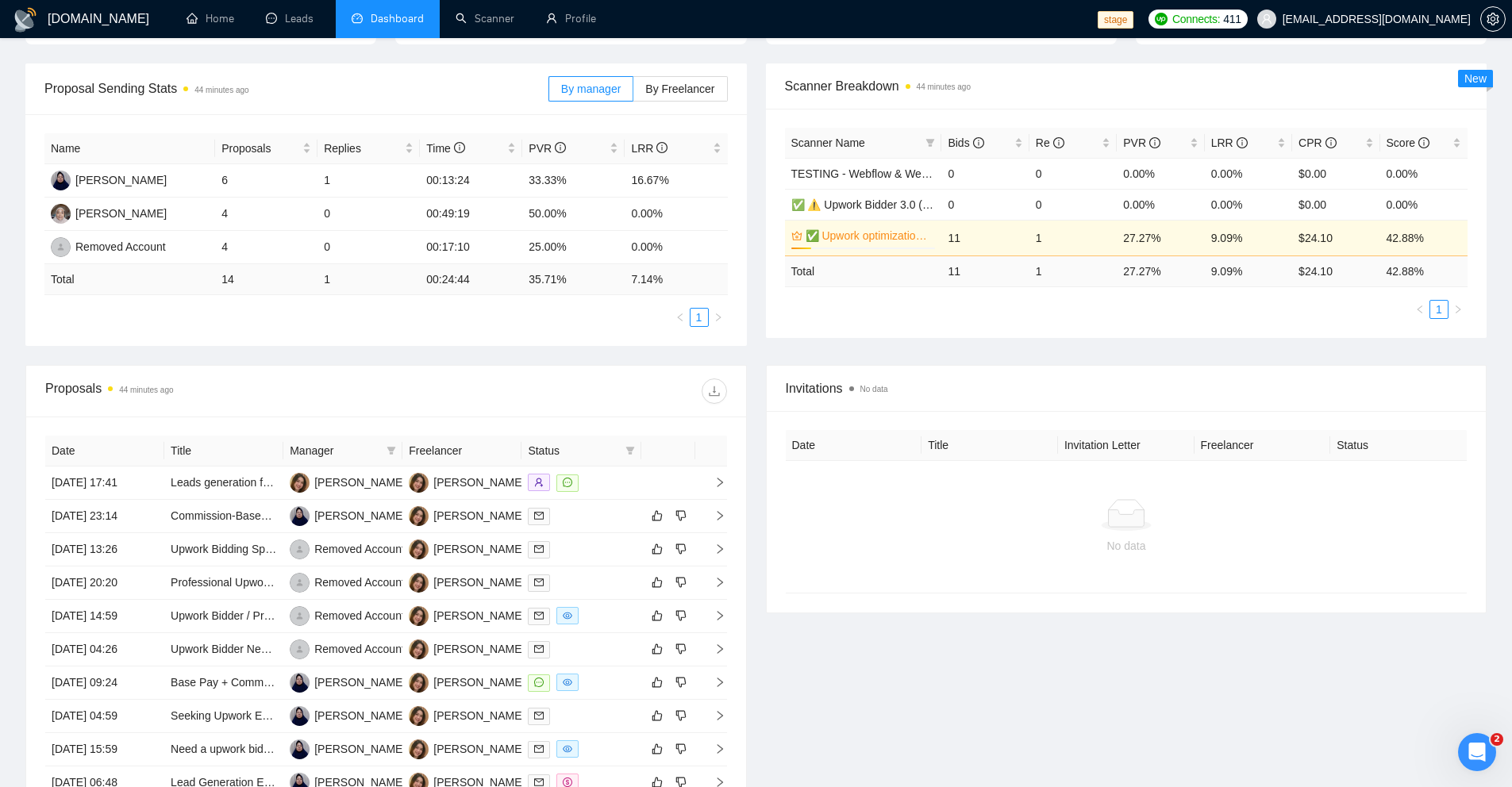
drag, startPoint x: 862, startPoint y: 391, endPoint x: 897, endPoint y: 389, distance: 35.1
click at [897, 389] on span "Invitations No data" at bounding box center [1126, 388] width 681 height 20
drag, startPoint x: 924, startPoint y: 390, endPoint x: 890, endPoint y: 385, distance: 34.4
click at [890, 385] on span "Invitations No data" at bounding box center [1126, 388] width 681 height 20
drag, startPoint x: 1265, startPoint y: 558, endPoint x: 1064, endPoint y: 519, distance: 204.7
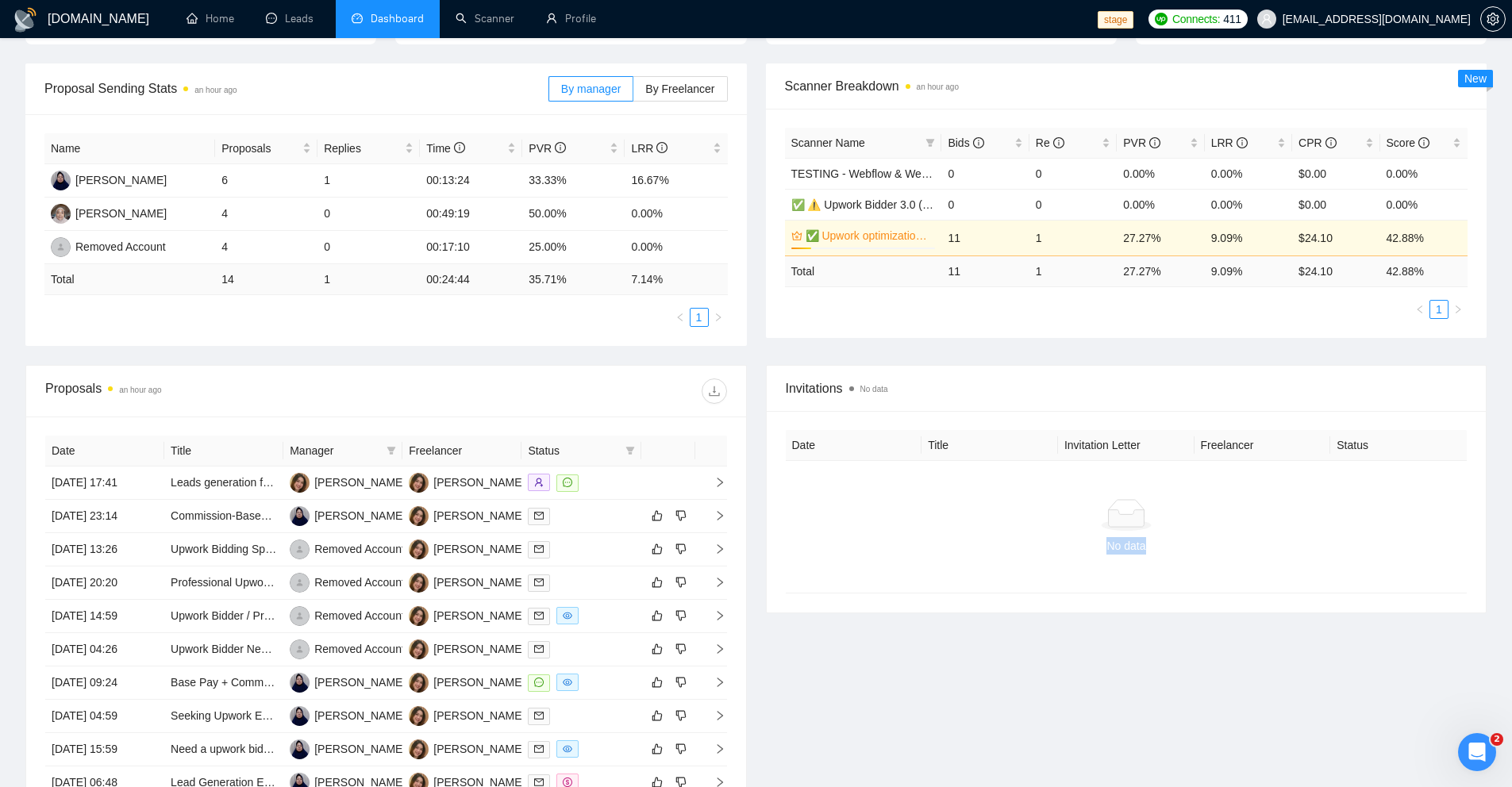
click at [1064, 519] on div "No data" at bounding box center [1126, 526] width 681 height 132
drag, startPoint x: 119, startPoint y: 390, endPoint x: 38, endPoint y: 389, distance: 81.0
click at [38, 389] on div "Proposals an hour ago" at bounding box center [385, 392] width 720 height 52
click at [453, 405] on div "Proposals an hour ago" at bounding box center [385, 391] width 681 height 51
drag, startPoint x: 218, startPoint y: 393, endPoint x: 114, endPoint y: 392, distance: 104.0
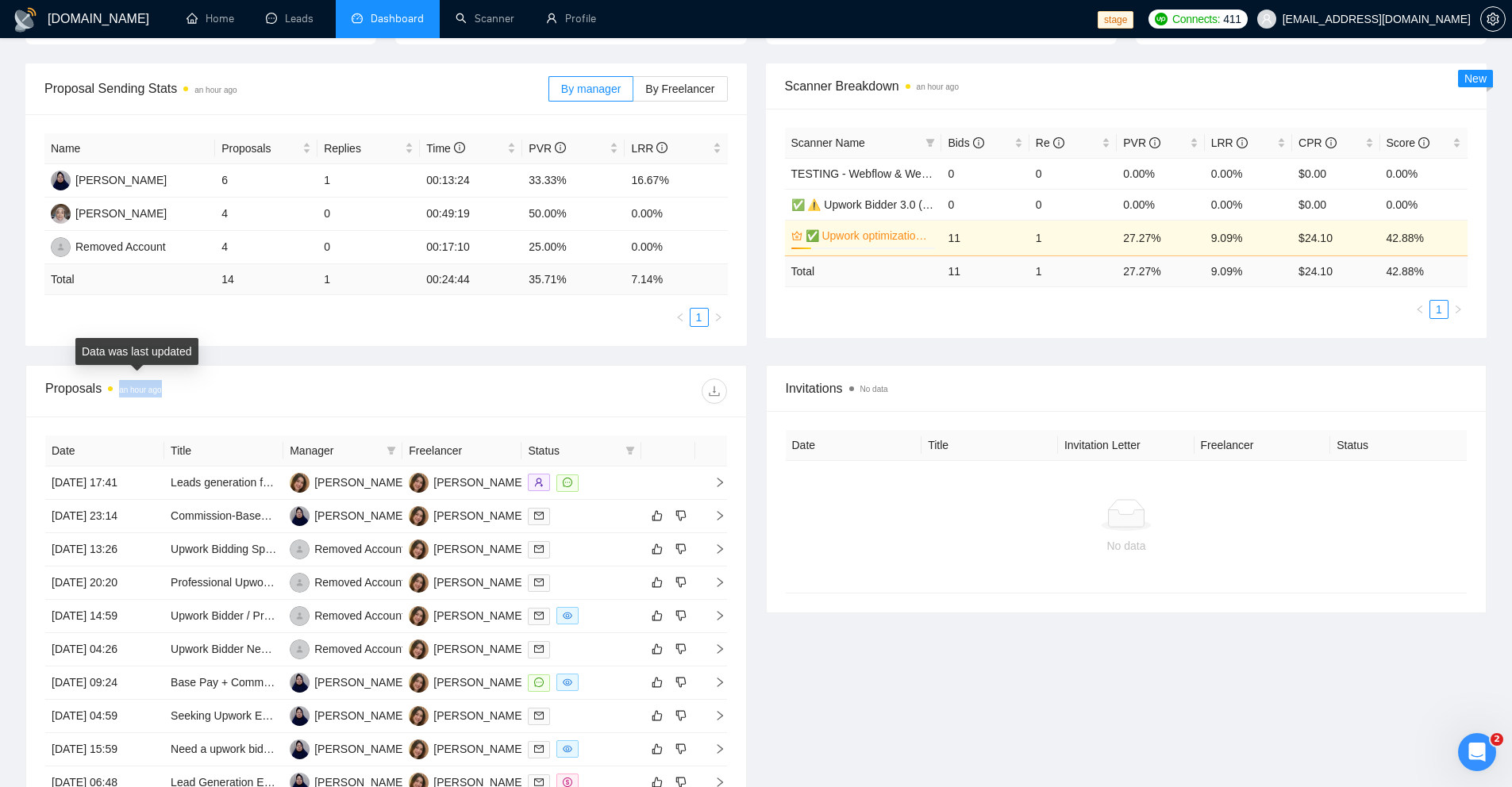
click at [114, 392] on div "Proposals an hour ago" at bounding box center [215, 391] width 340 height 25
click at [310, 389] on div "Proposals an hour ago" at bounding box center [215, 391] width 340 height 25
drag, startPoint x: 228, startPoint y: 389, endPoint x: 116, endPoint y: 389, distance: 112.0
click at [116, 389] on div "Proposals an hour ago" at bounding box center [215, 391] width 340 height 25
click at [289, 393] on div "Proposals an hour ago" at bounding box center [215, 391] width 340 height 25
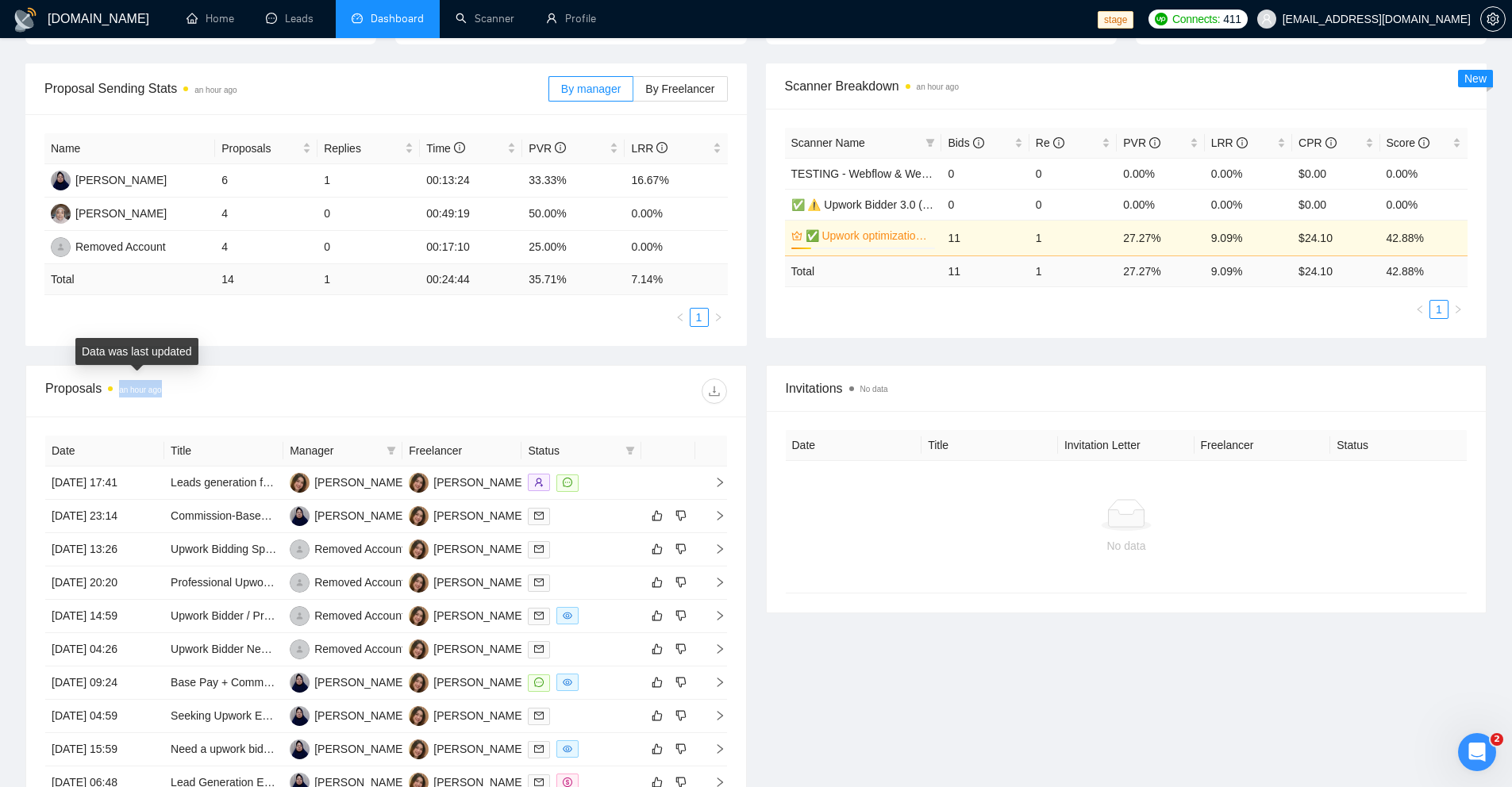
drag, startPoint x: 259, startPoint y: 393, endPoint x: 116, endPoint y: 386, distance: 143.2
click at [116, 386] on div "Proposals an hour ago" at bounding box center [215, 391] width 340 height 25
drag, startPoint x: 905, startPoint y: 383, endPoint x: 871, endPoint y: 384, distance: 34.0
click at [871, 384] on span "Invitations No data" at bounding box center [1126, 388] width 681 height 20
click at [913, 405] on div "Invitations No data" at bounding box center [1126, 388] width 681 height 45
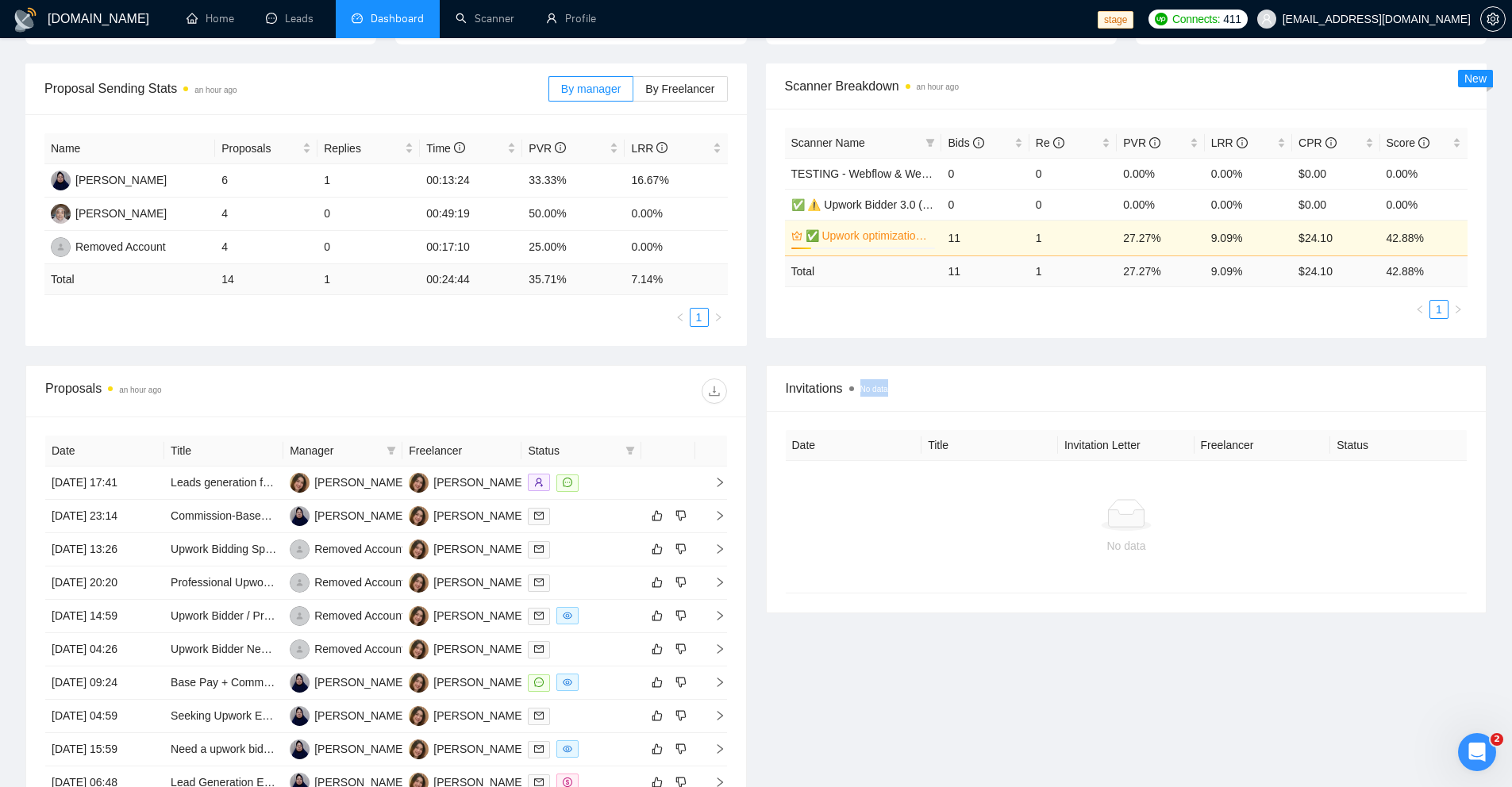
drag, startPoint x: 933, startPoint y: 392, endPoint x: 897, endPoint y: 389, distance: 36.1
click at [897, 389] on span "Invitations No data" at bounding box center [1126, 388] width 681 height 20
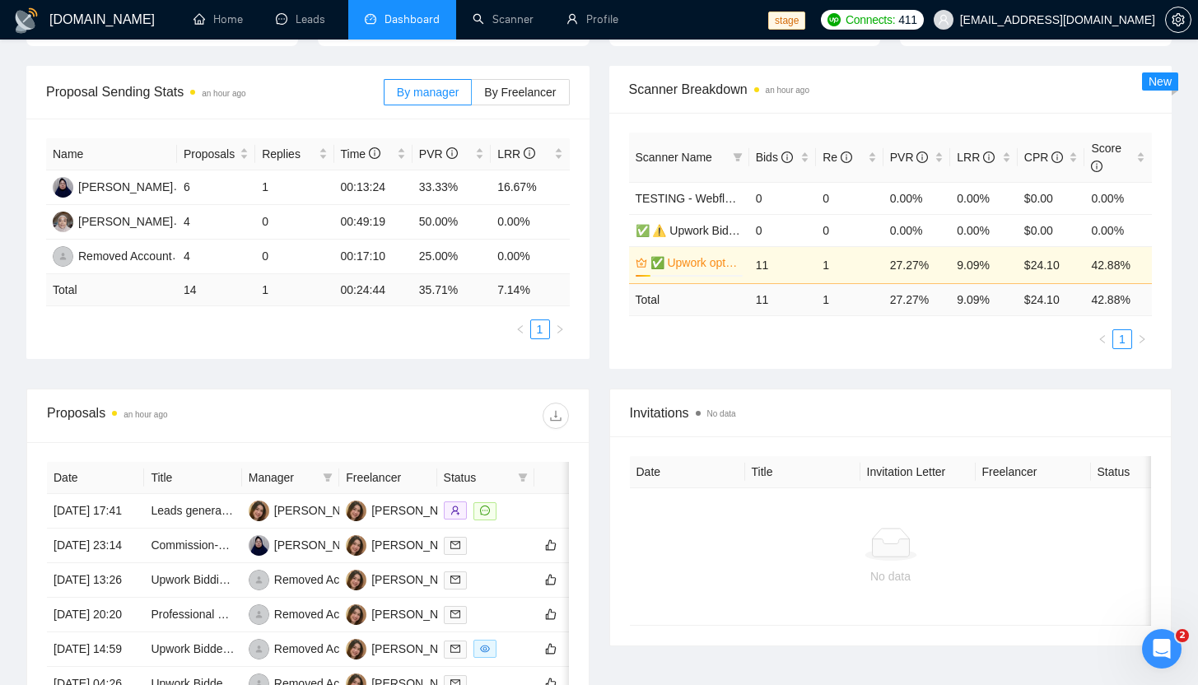
click at [588, 385] on div "Proposal Sending Stats an hour ago By manager By Freelancer Name Proposals Repl…" at bounding box center [598, 227] width 1165 height 323
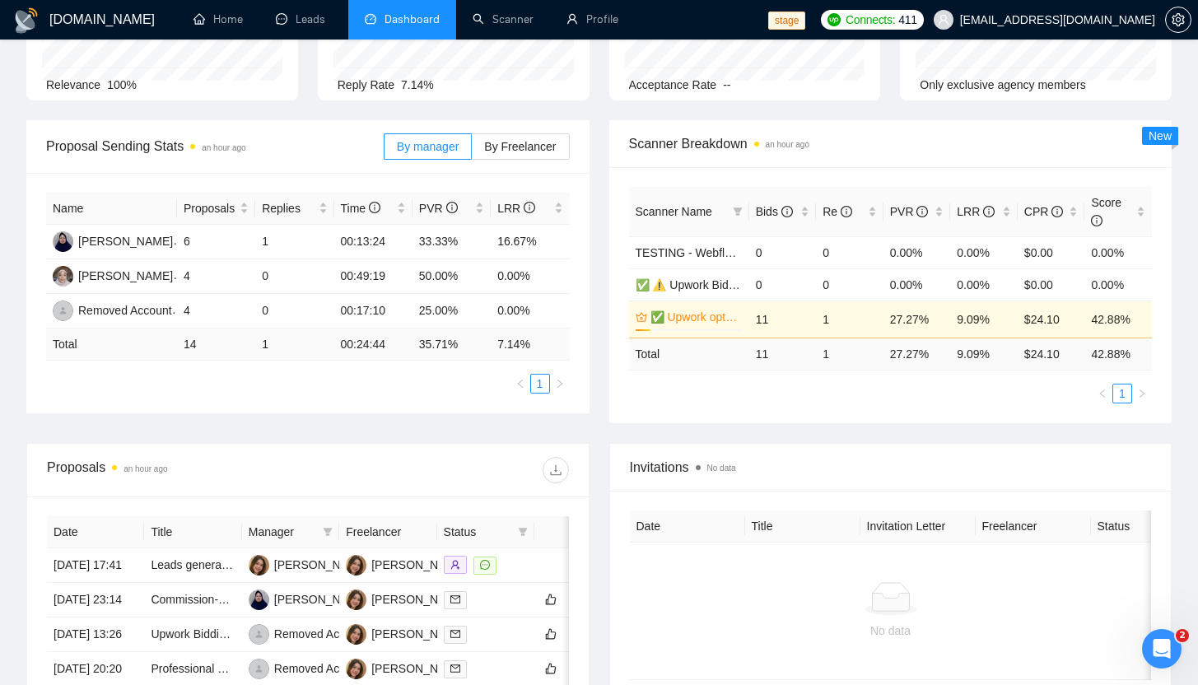
scroll to position [0, 0]
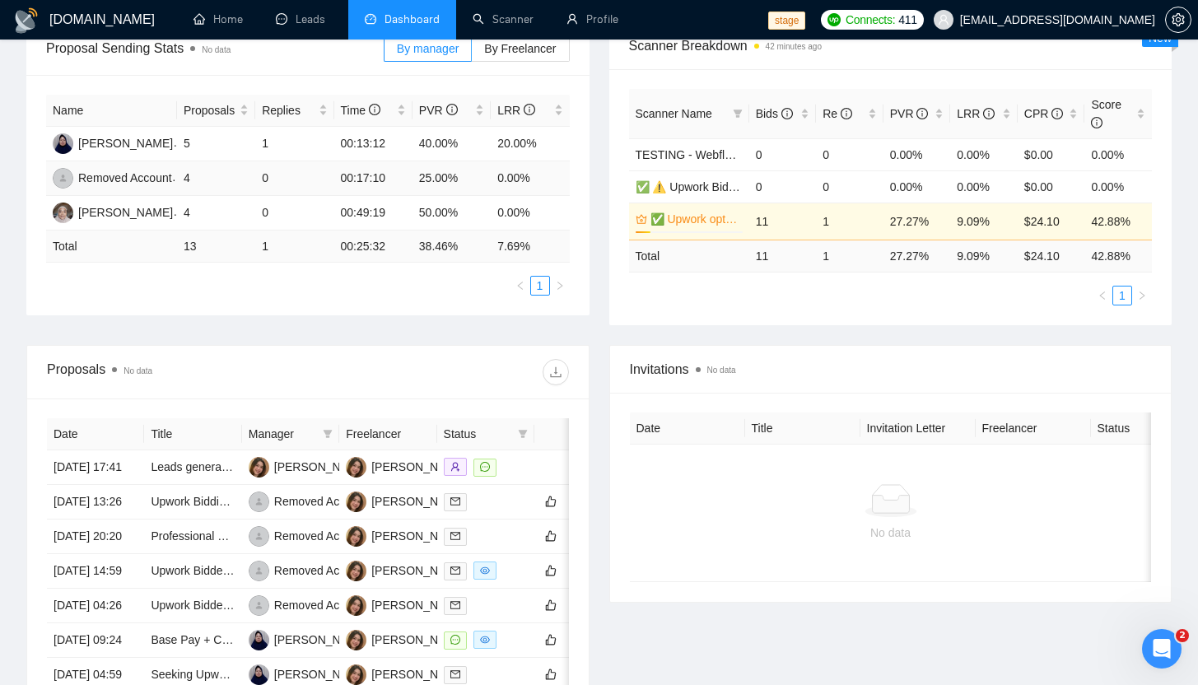
scroll to position [269, 0]
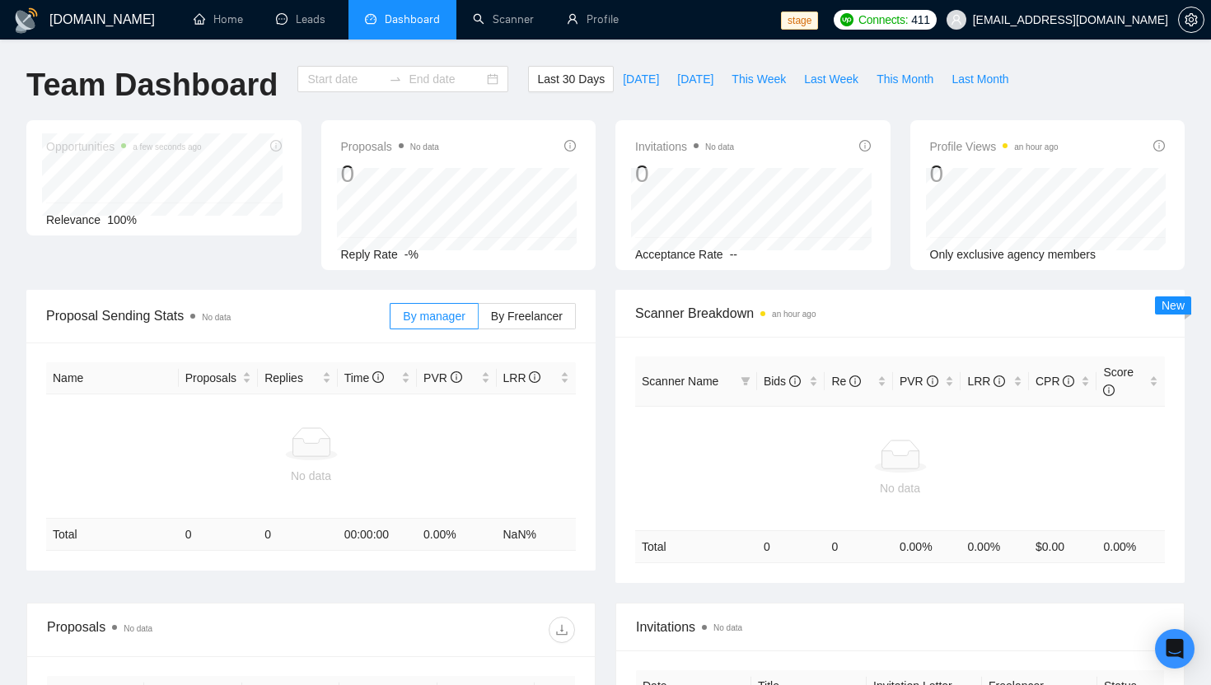
type input "[DATE]"
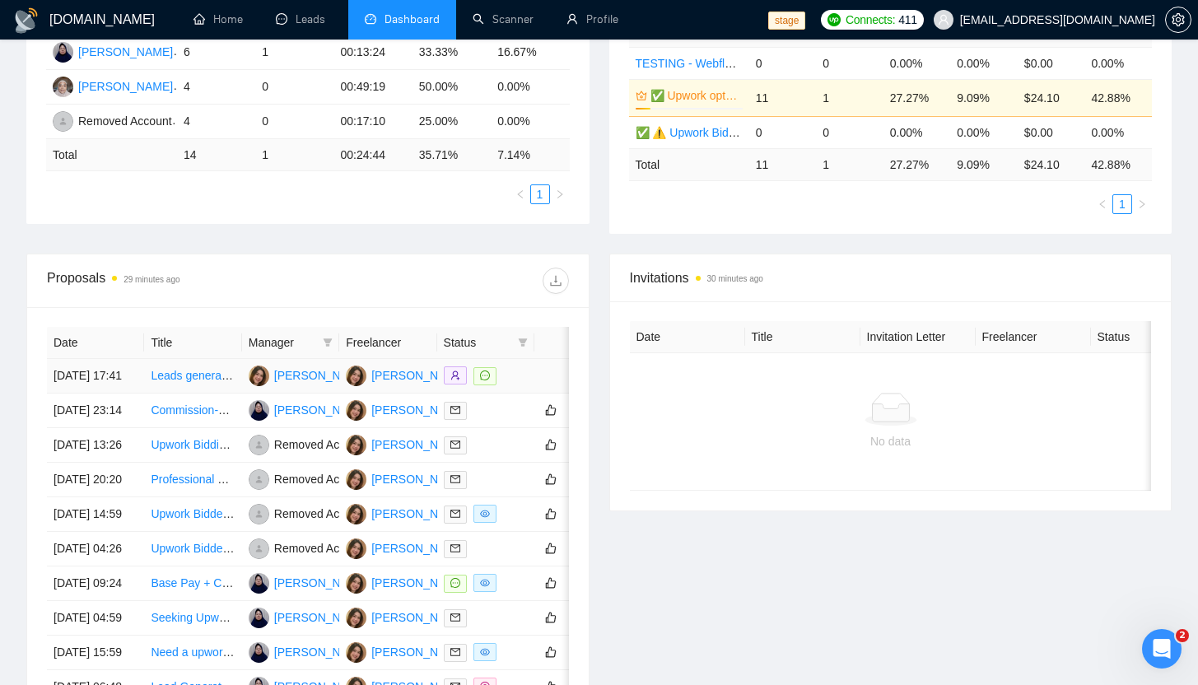
scroll to position [362, 0]
